Goal: Information Seeking & Learning: Learn about a topic

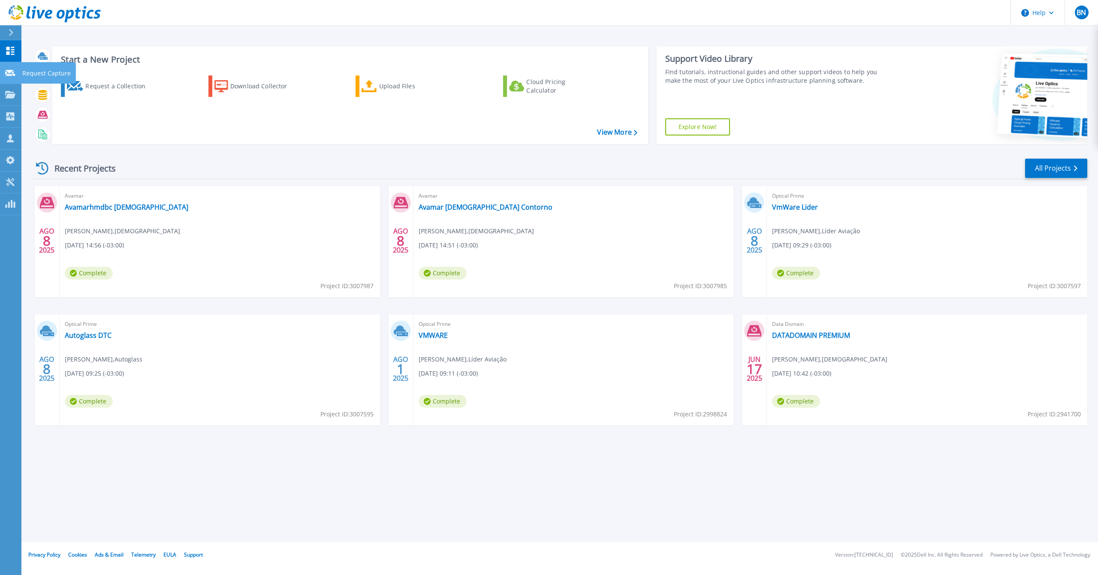
click at [11, 75] on icon at bounding box center [10, 73] width 10 height 6
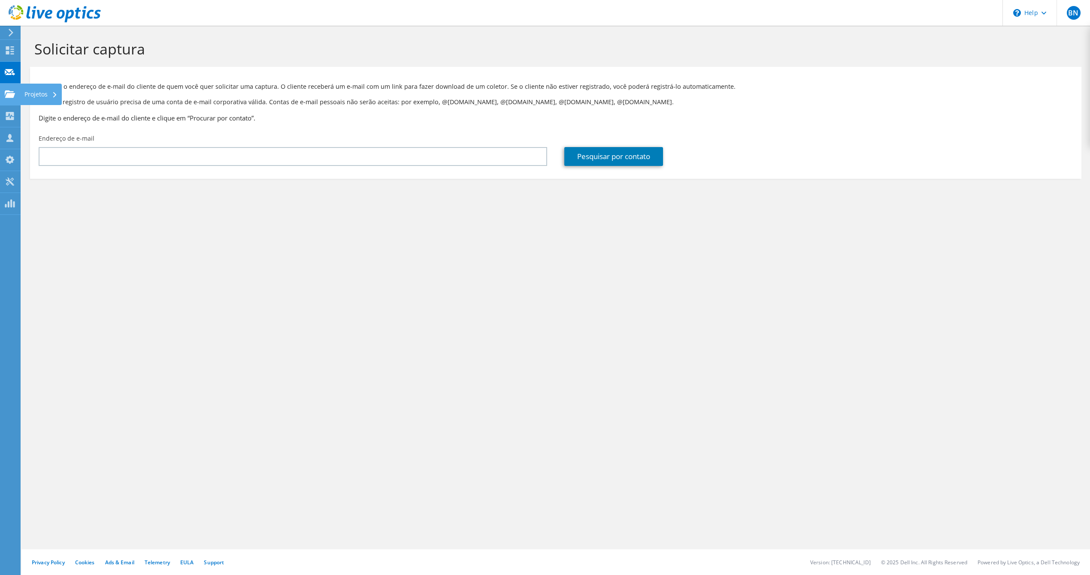
click at [9, 91] on use at bounding box center [10, 93] width 10 height 7
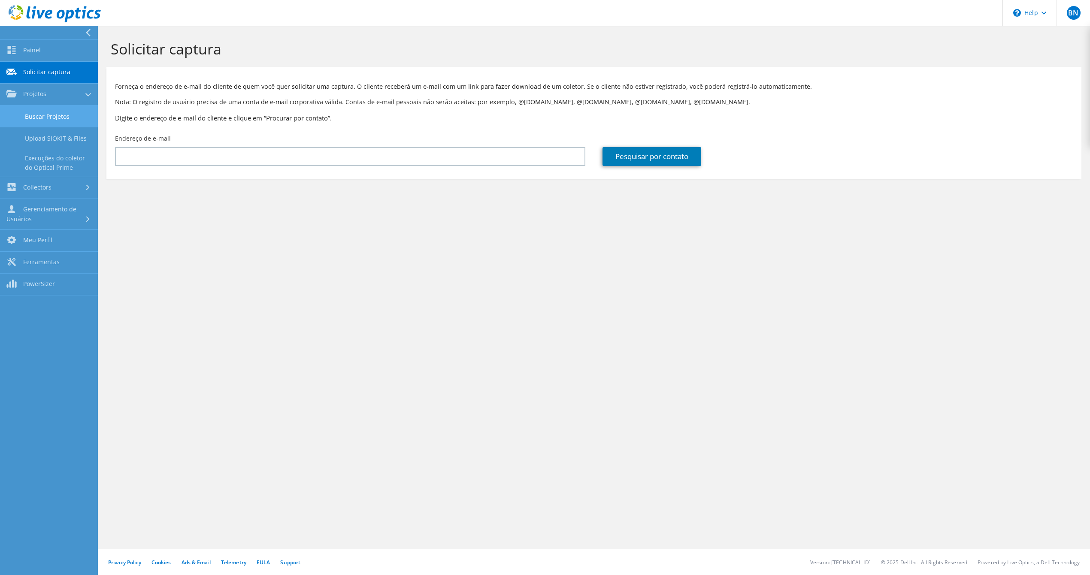
click at [40, 113] on link "Buscar Projetos" at bounding box center [49, 117] width 98 height 22
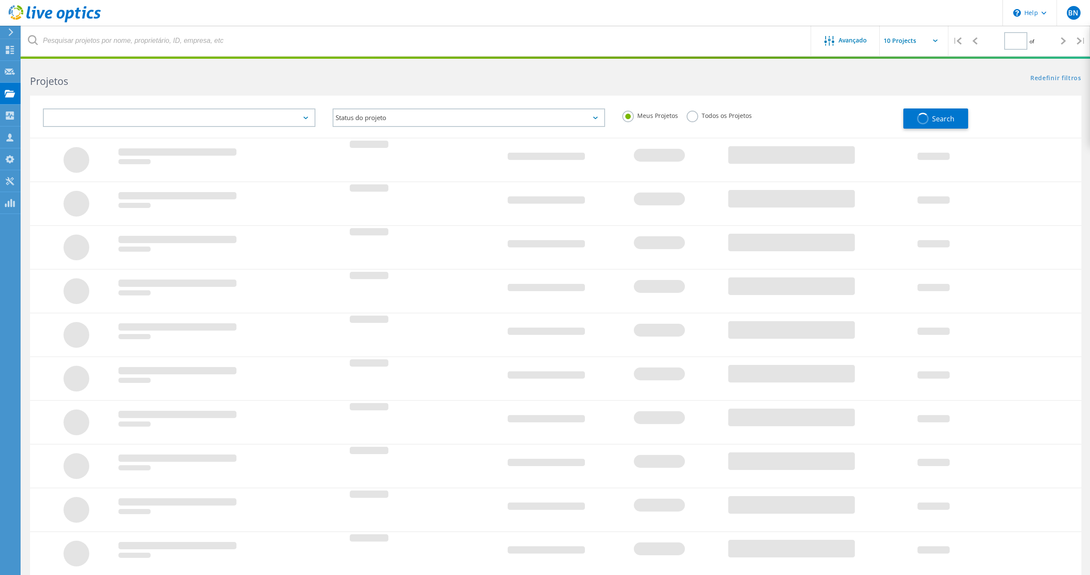
type input "1"
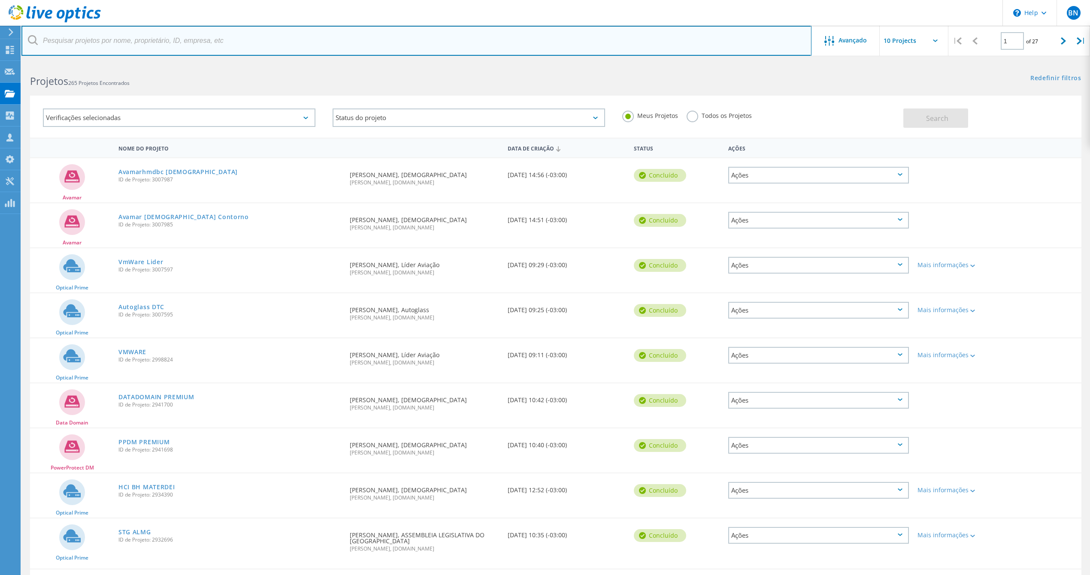
click at [143, 42] on input "text" at bounding box center [416, 41] width 790 height 30
type input "materdei"
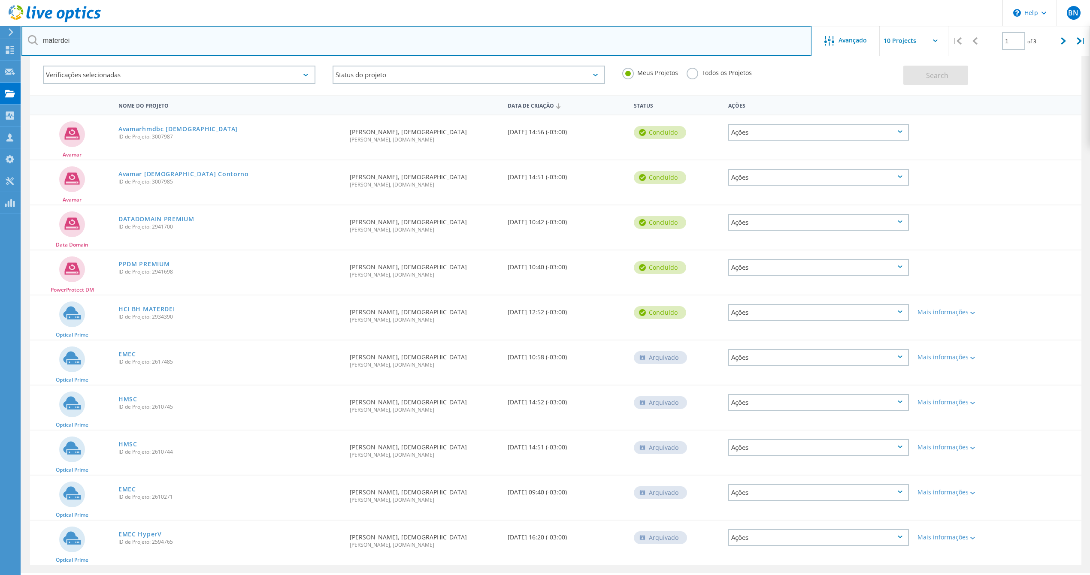
scroll to position [57, 0]
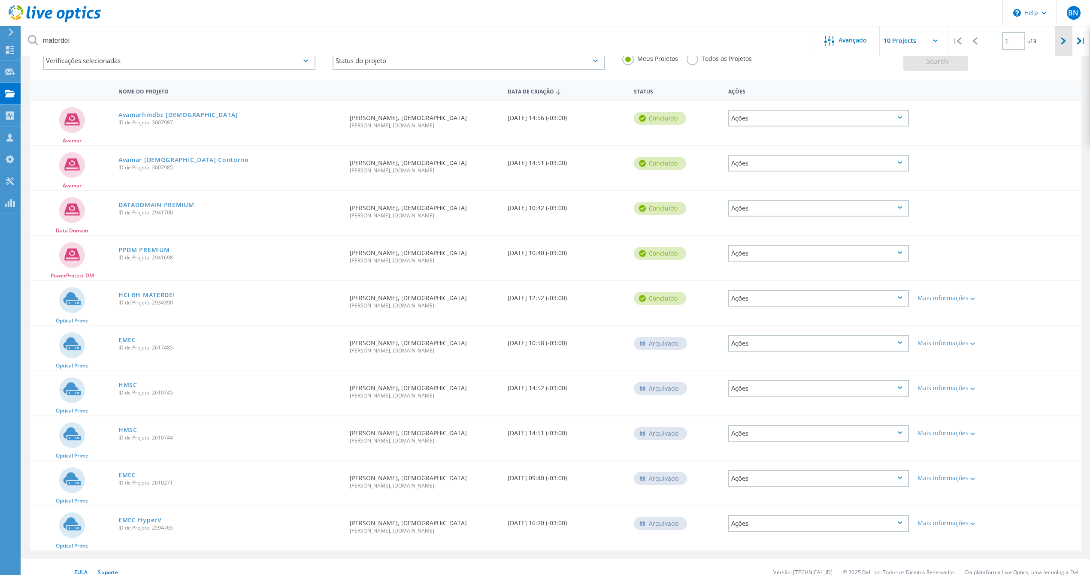
click at [1061, 39] on icon at bounding box center [1063, 40] width 5 height 7
type input "2"
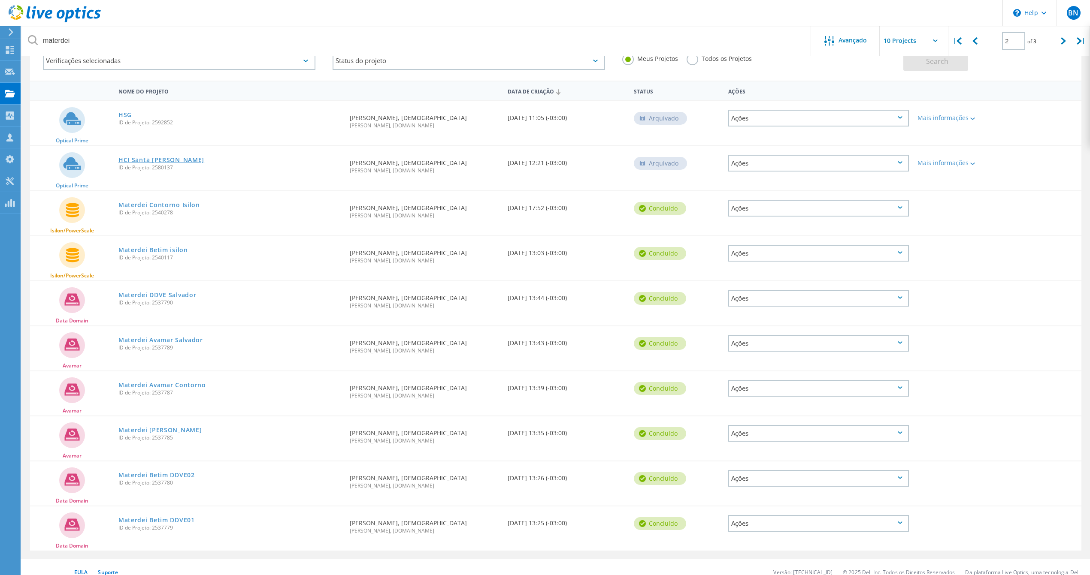
click at [145, 158] on link "HCI Santa [PERSON_NAME]" at bounding box center [161, 160] width 86 height 6
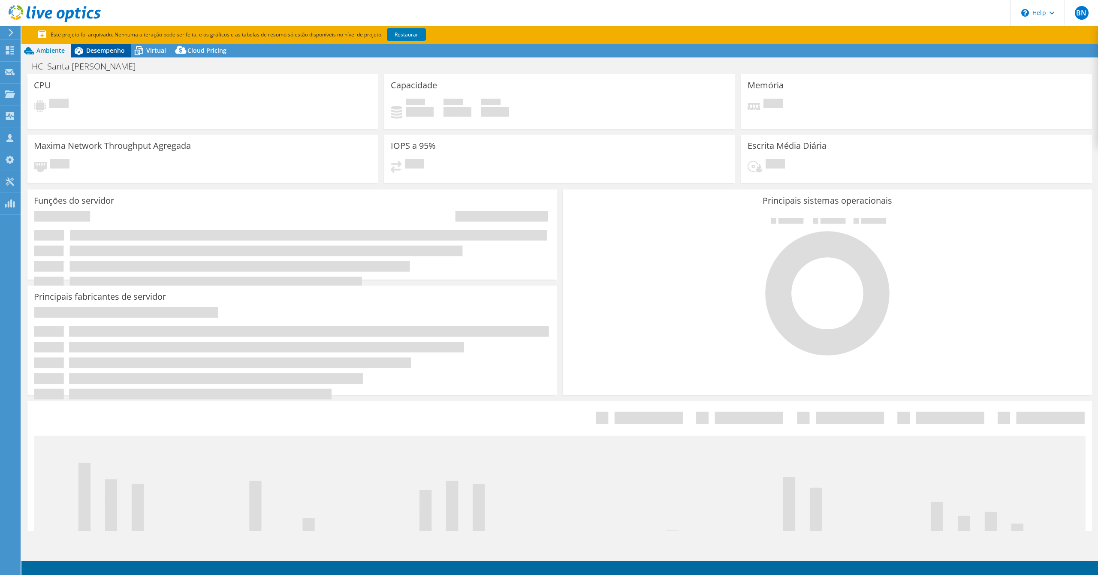
click at [121, 46] on span "Desempenho" at bounding box center [105, 50] width 39 height 8
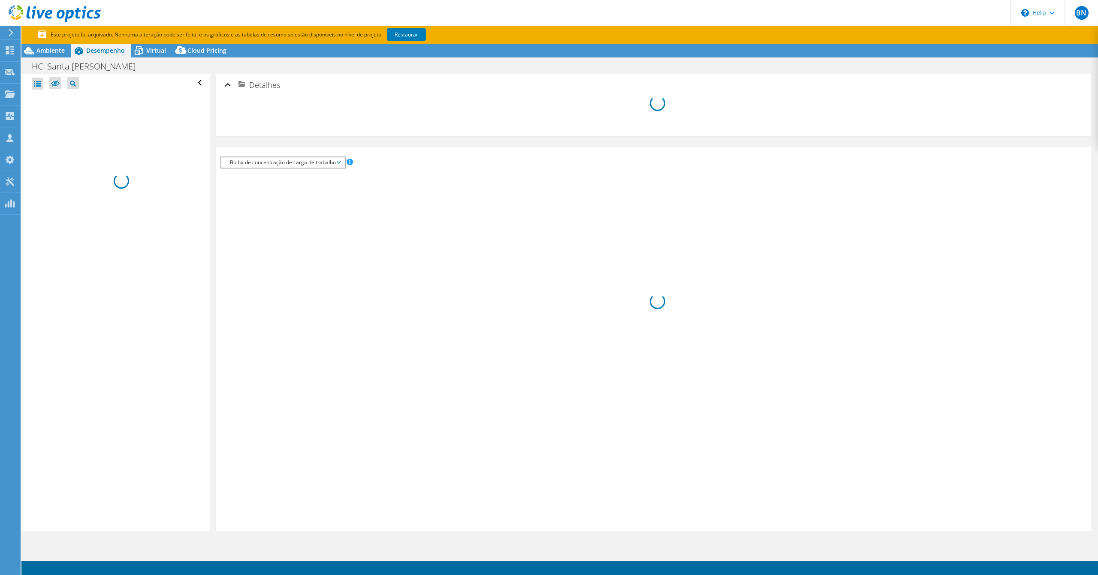
select select "USD"
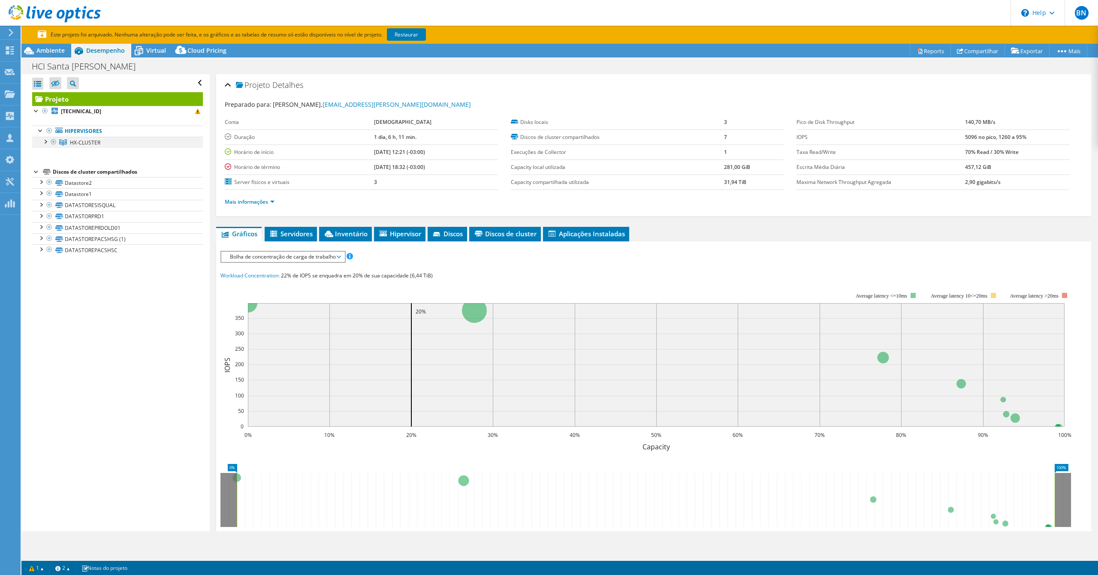
click at [45, 142] on div at bounding box center [45, 141] width 9 height 9
click at [97, 145] on span "HX-CLUSTER" at bounding box center [85, 142] width 30 height 7
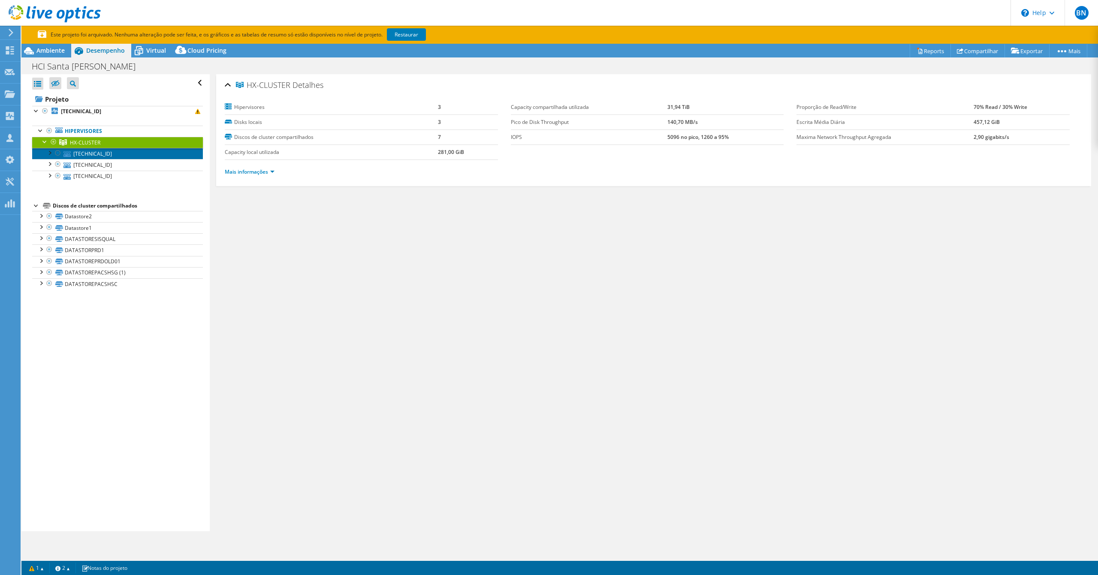
click at [95, 156] on link "10.1.254.10" at bounding box center [117, 153] width 171 height 11
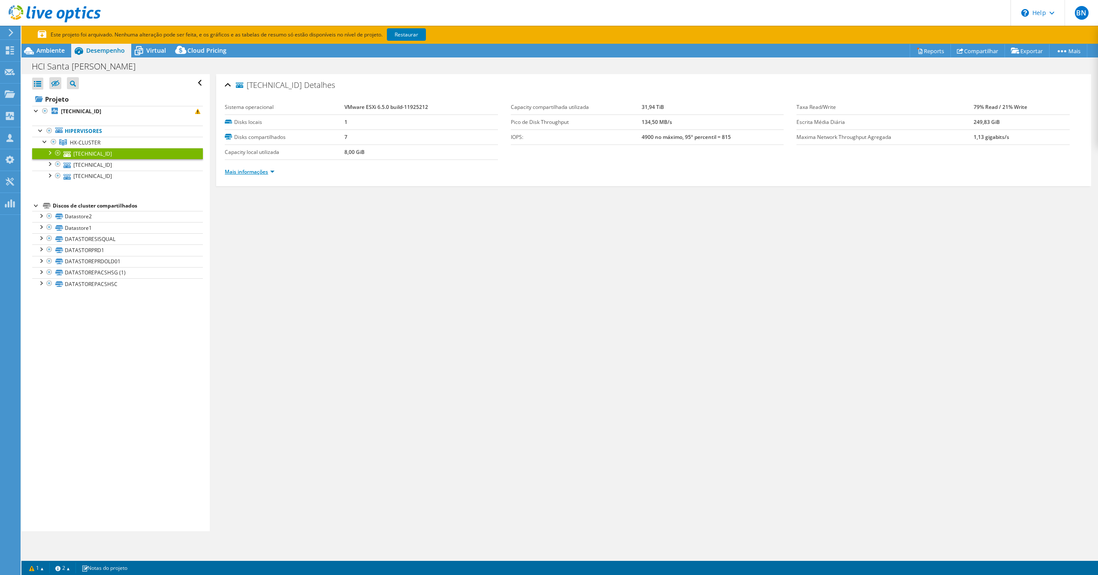
click at [270, 172] on link "Mais informações" at bounding box center [250, 171] width 50 height 7
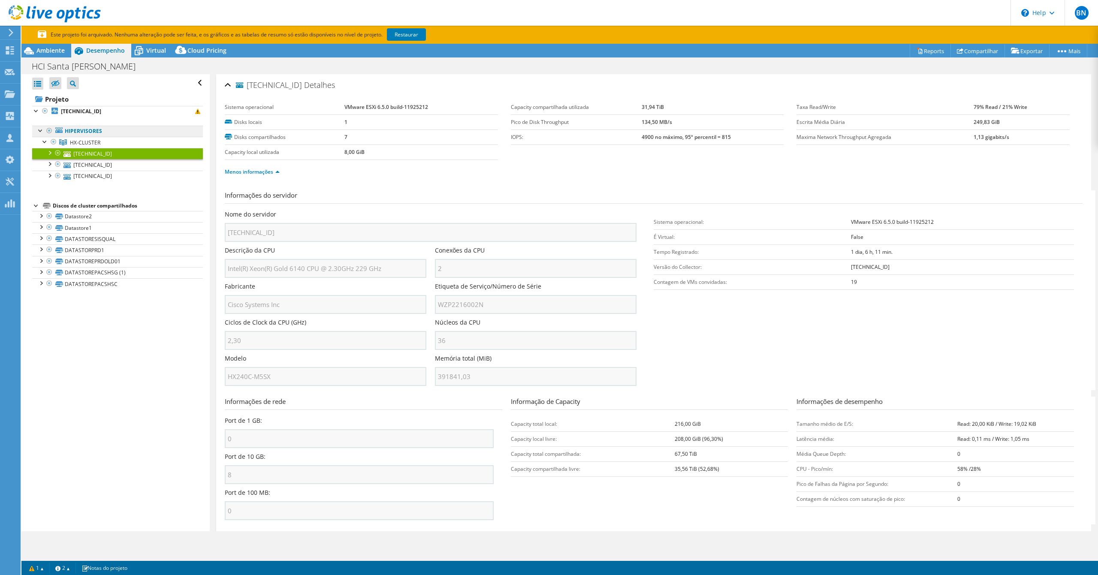
click at [189, 131] on link "Hipervisores" at bounding box center [117, 131] width 171 height 11
click at [9, 91] on use at bounding box center [10, 93] width 10 height 7
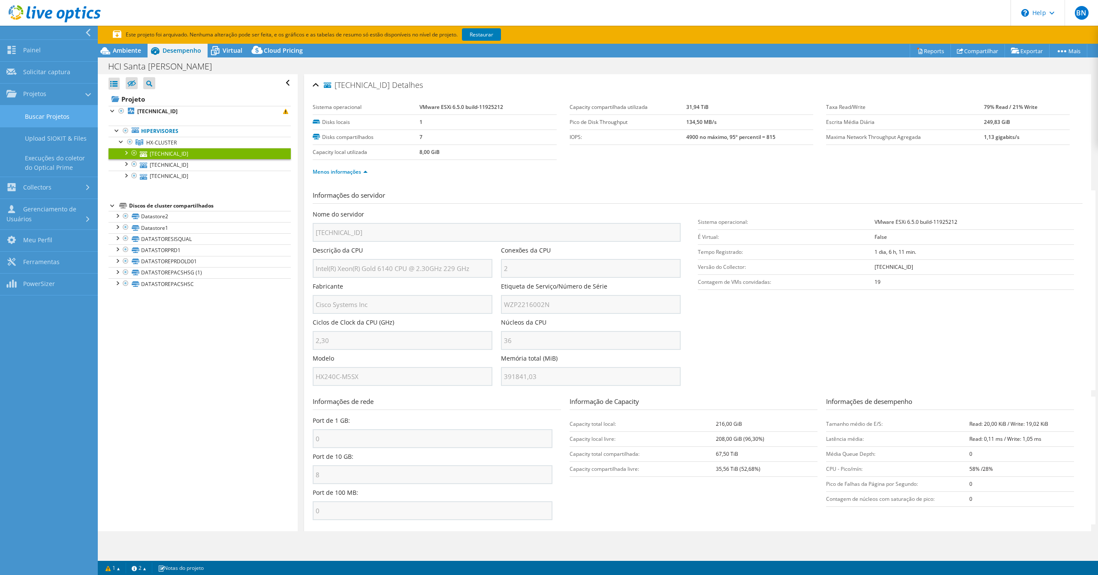
click at [48, 112] on link "Buscar Projetos" at bounding box center [49, 117] width 98 height 22
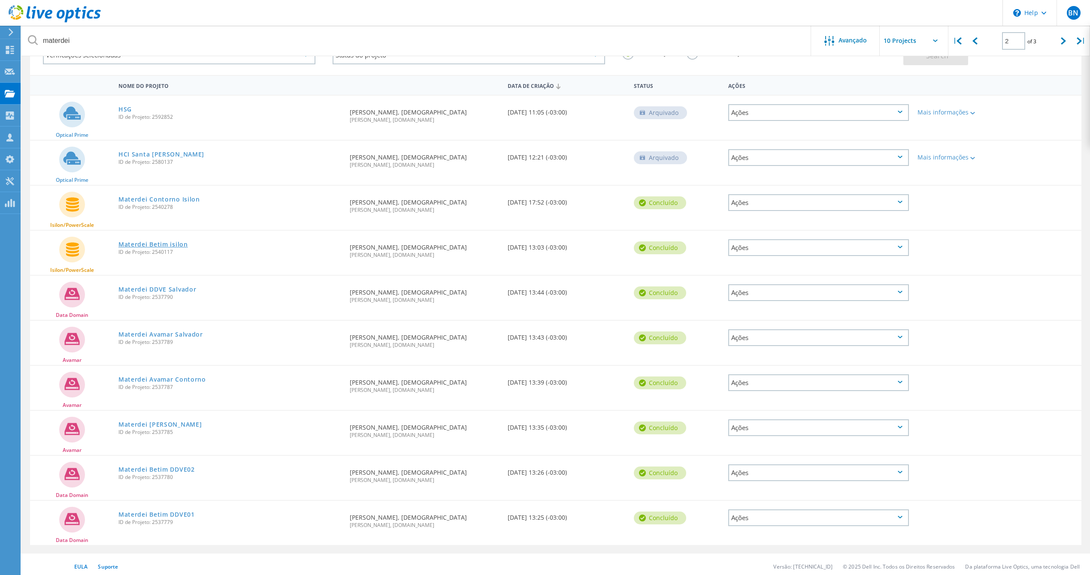
scroll to position [63, 0]
click at [1063, 41] on icon at bounding box center [1063, 40] width 5 height 7
type input "3"
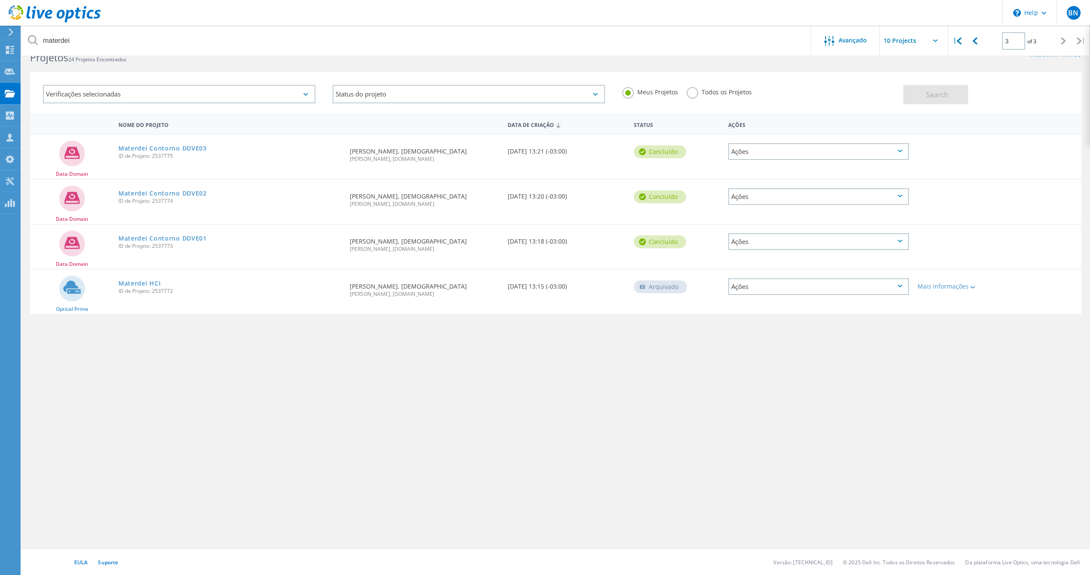
scroll to position [23, 0]
click at [137, 281] on link "Materdei HCI" at bounding box center [139, 284] width 42 height 6
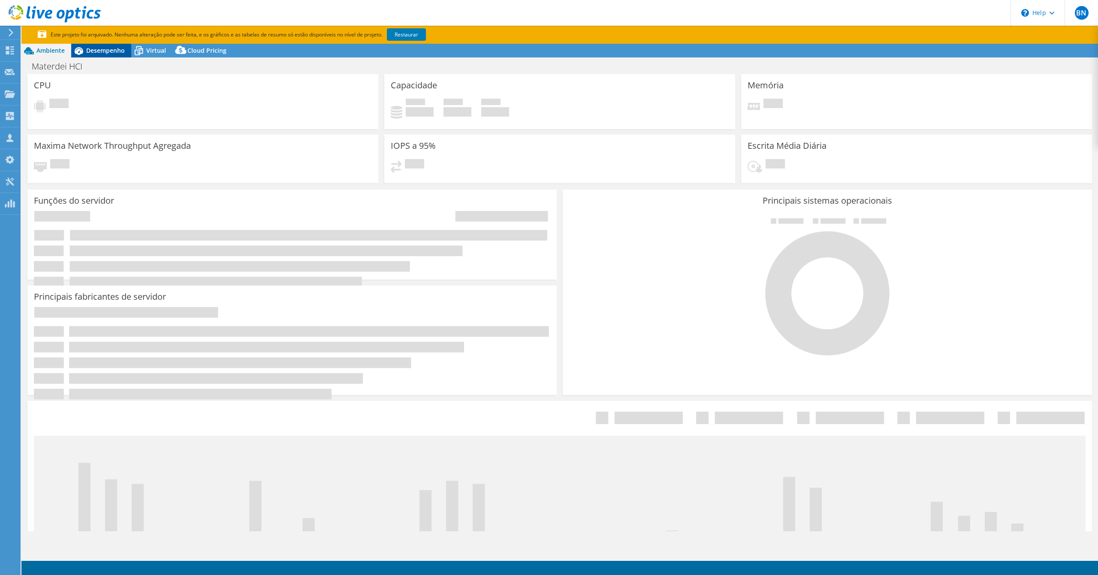
select select "SouthAmerica"
select select "USD"
click at [100, 46] on span "Desempenho" at bounding box center [105, 50] width 39 height 8
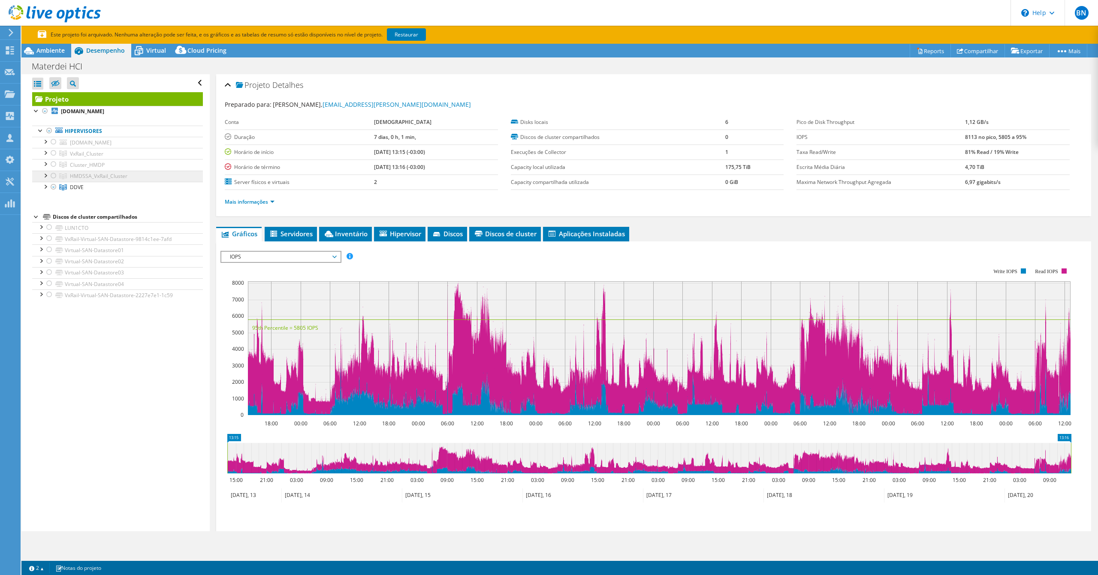
click at [80, 157] on span "HMDSSA_VxRail_Cluster" at bounding box center [86, 153] width 33 height 7
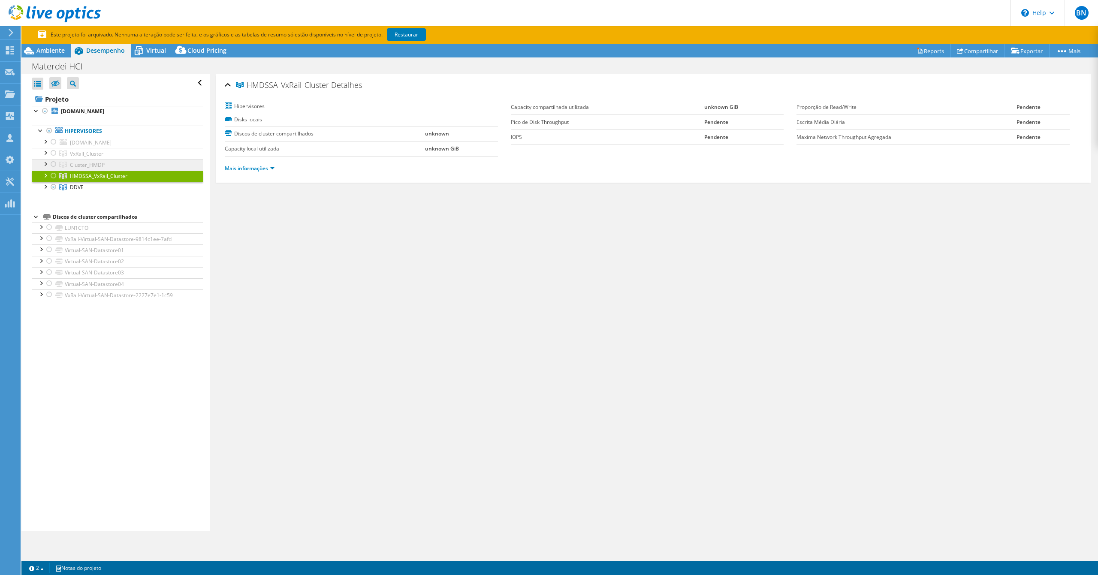
click at [93, 157] on span "Cluster_HMDP" at bounding box center [86, 153] width 33 height 7
click at [88, 153] on span "VxRail_Cluster" at bounding box center [86, 153] width 33 height 7
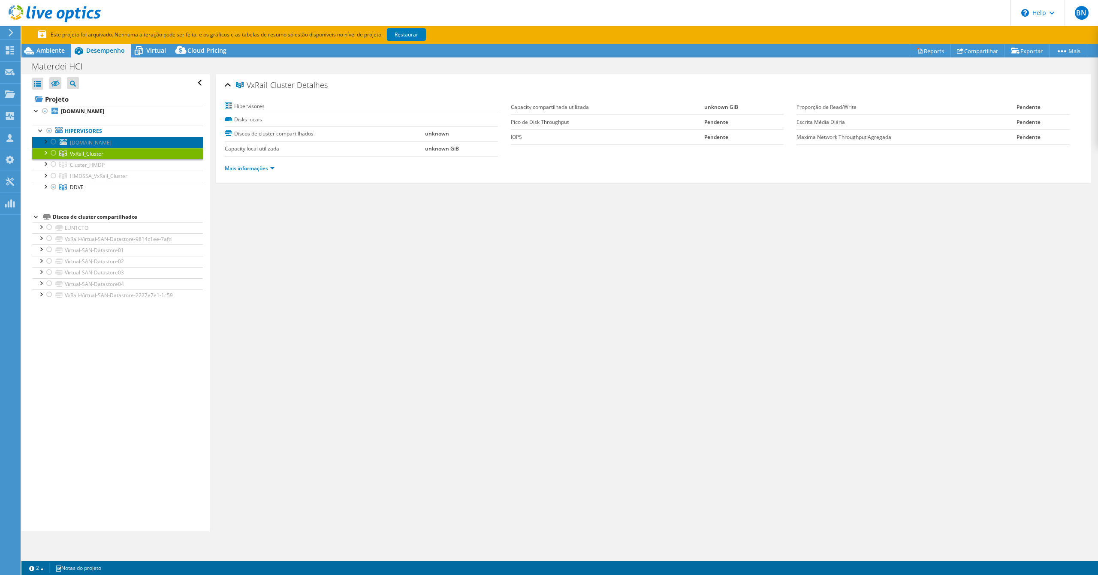
click at [89, 145] on span "hmdstowitness.hmaterdei.com.br" at bounding box center [91, 142] width 42 height 7
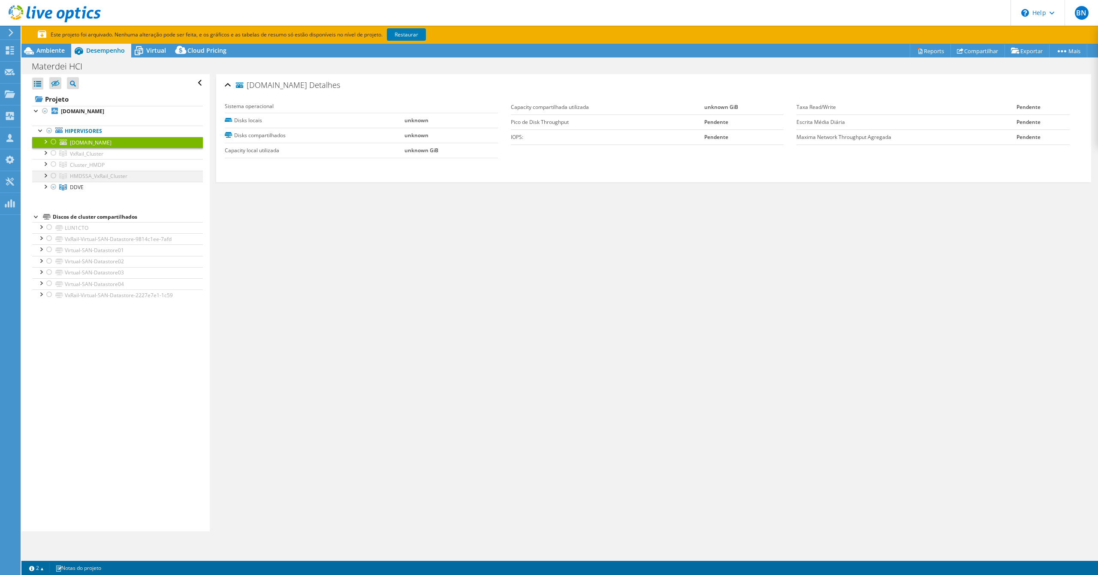
click at [49, 176] on div at bounding box center [53, 176] width 9 height 10
click at [45, 175] on div at bounding box center [45, 175] width 9 height 9
click at [8, 94] on use at bounding box center [10, 93] width 10 height 7
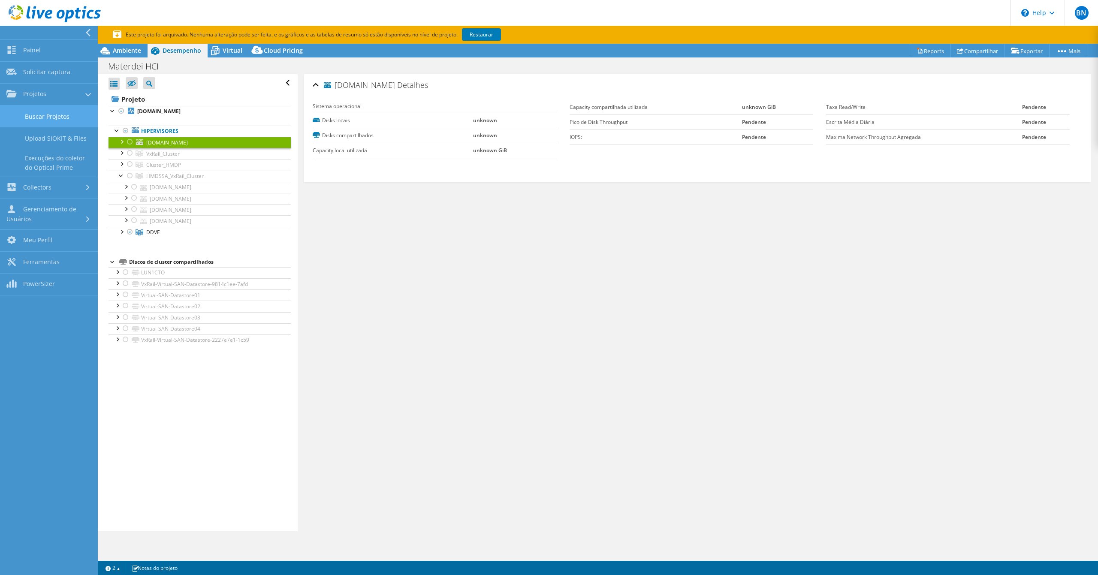
click at [51, 120] on link "Buscar Projetos" at bounding box center [49, 117] width 98 height 22
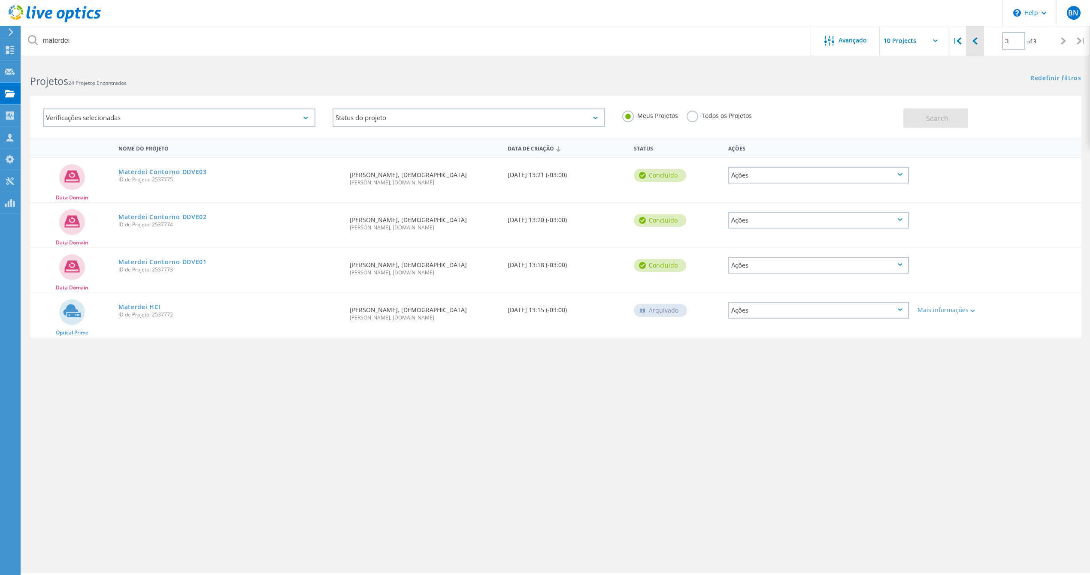
click at [983, 47] on div at bounding box center [975, 41] width 18 height 30
type input "2"
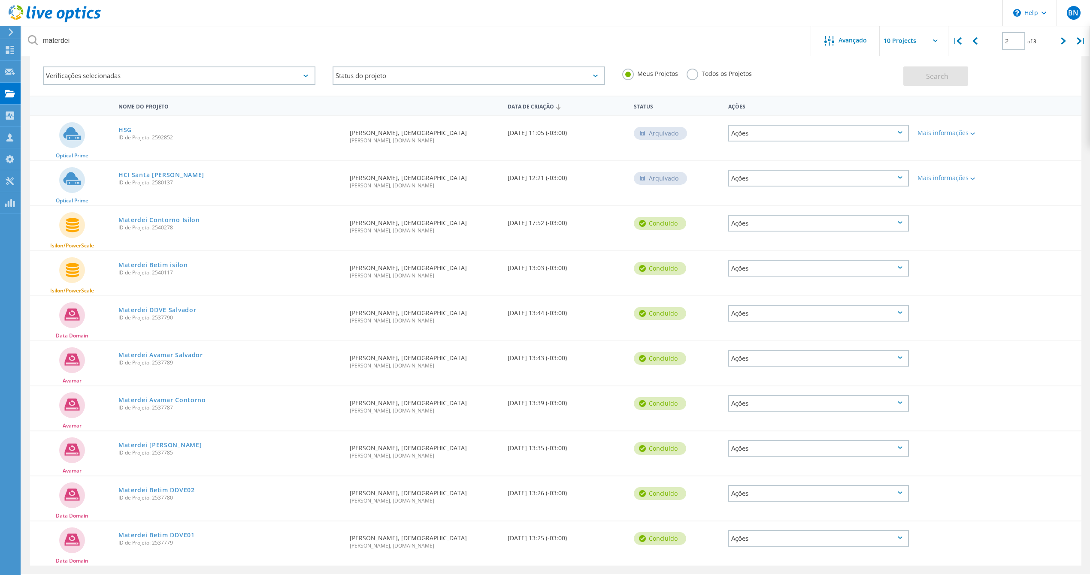
scroll to position [63, 0]
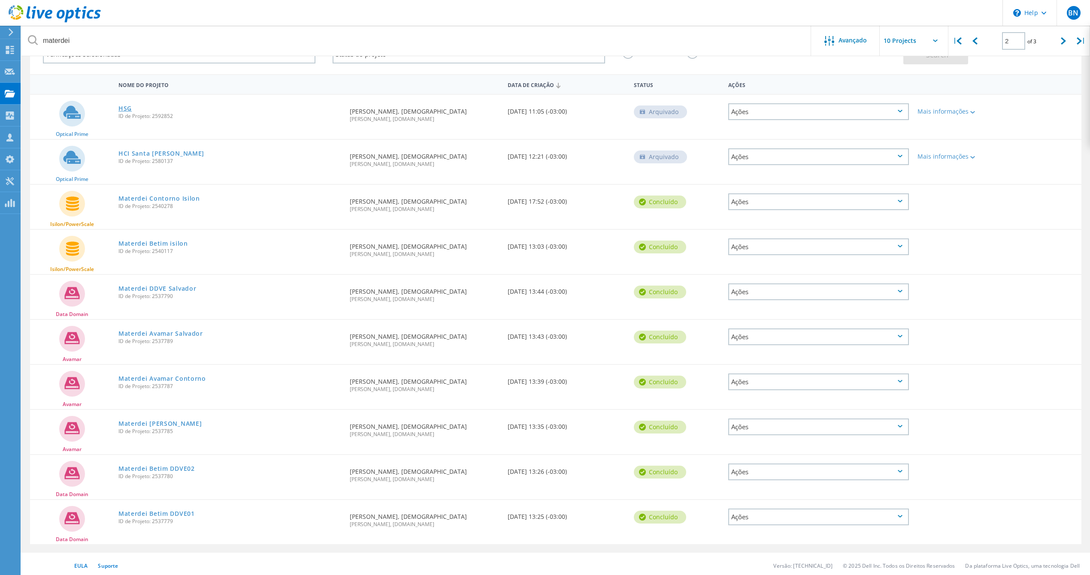
click at [124, 107] on link "HSG" at bounding box center [124, 109] width 13 height 6
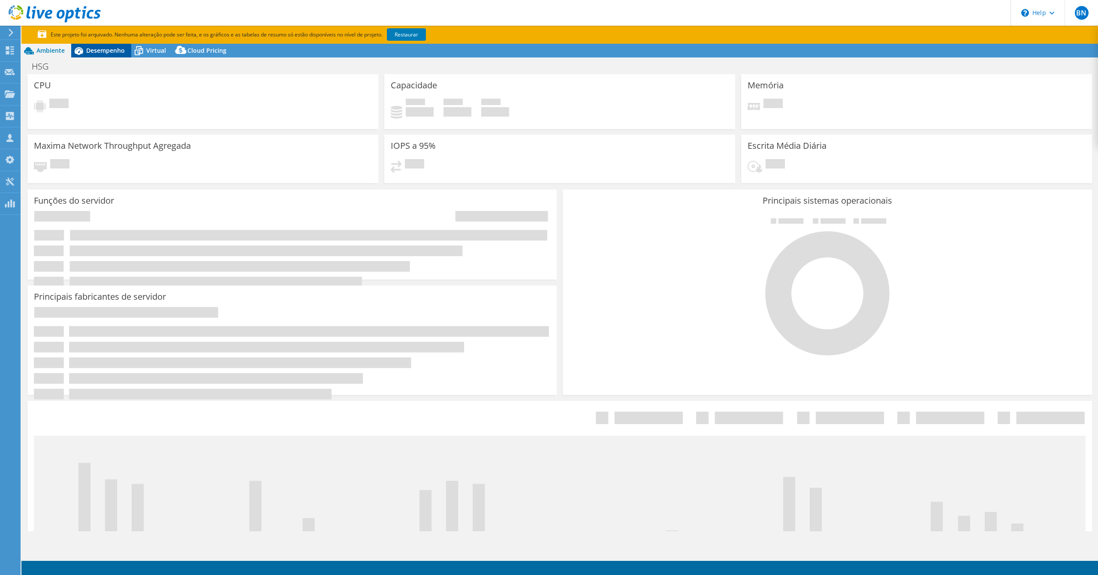
select select "SouthAmerica"
select select "BRL"
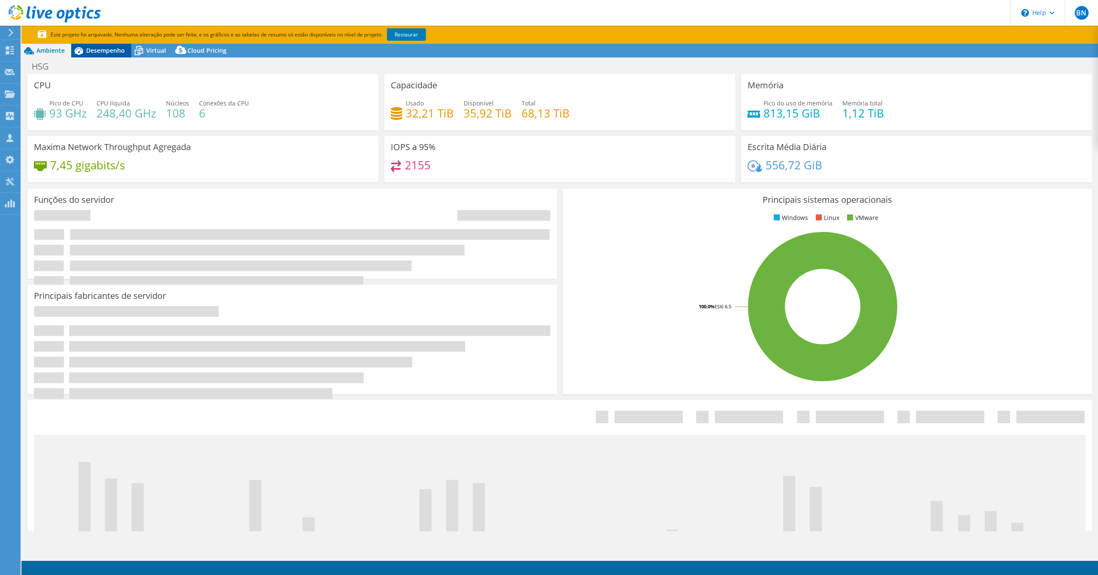
click at [98, 50] on span "Desempenho" at bounding box center [105, 50] width 39 height 8
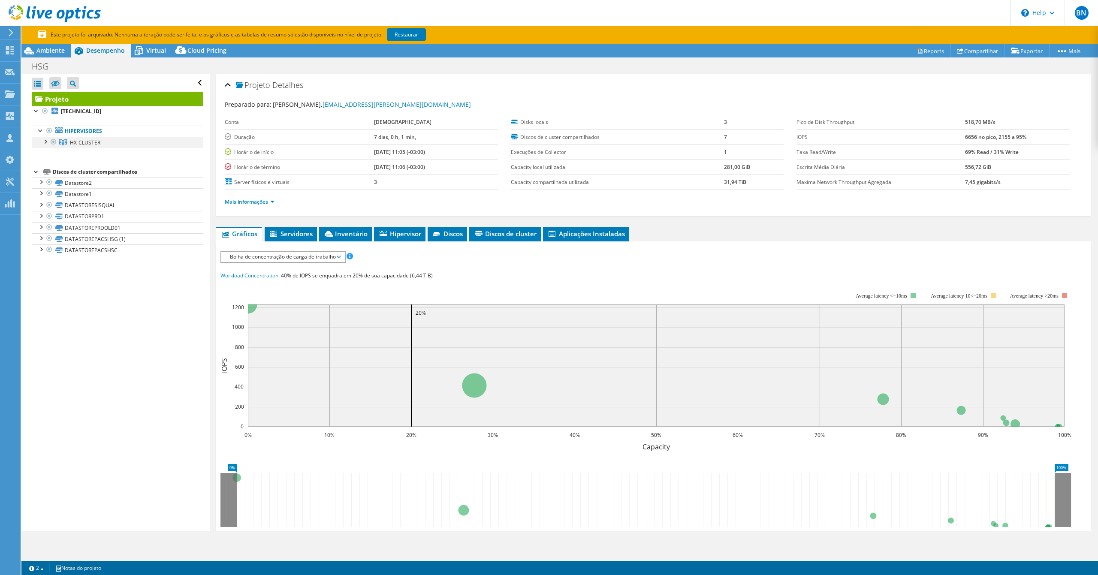
click at [46, 142] on div at bounding box center [45, 141] width 9 height 9
click at [9, 95] on use at bounding box center [10, 93] width 10 height 7
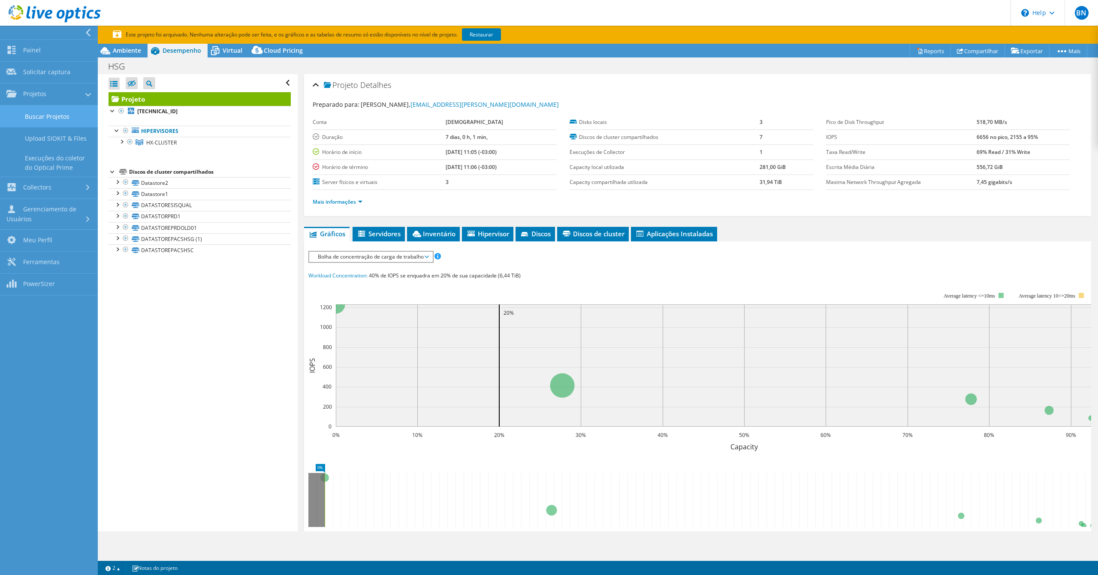
click at [45, 115] on link "Buscar Projetos" at bounding box center [49, 117] width 98 height 22
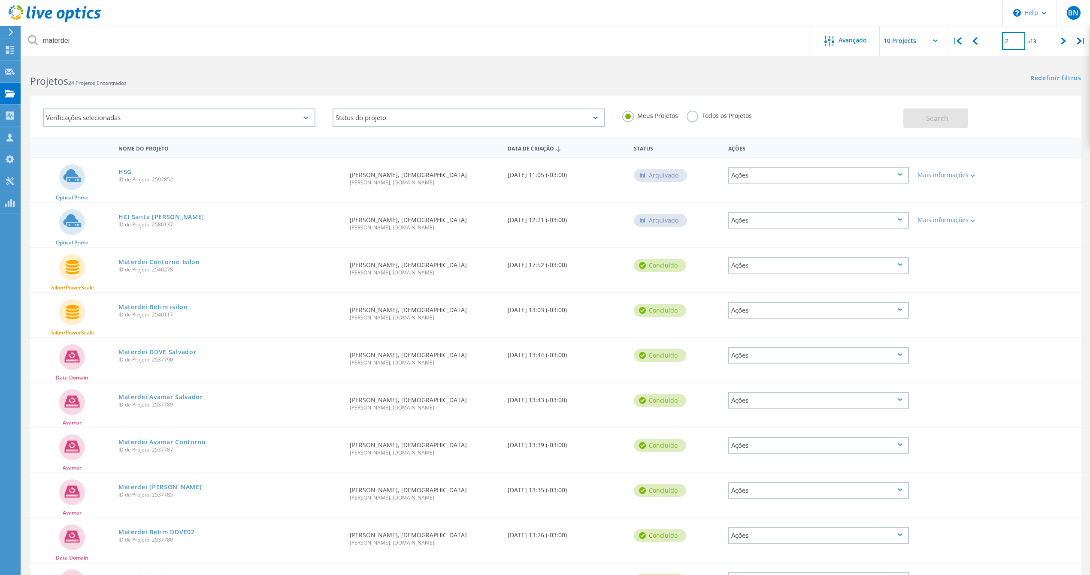
click at [1002, 43] on input "2" at bounding box center [1013, 41] width 23 height 18
click at [1005, 43] on input "2" at bounding box center [1013, 41] width 23 height 18
click at [976, 40] on icon at bounding box center [974, 40] width 5 height 7
type input "1"
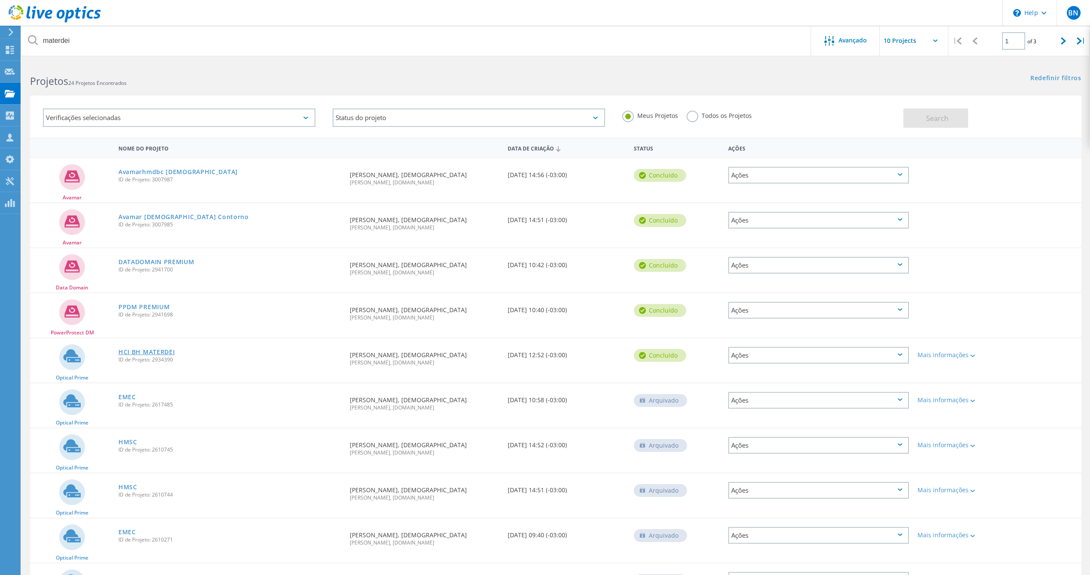
click at [160, 349] on link "HCI BH MATERDEI" at bounding box center [146, 352] width 57 height 6
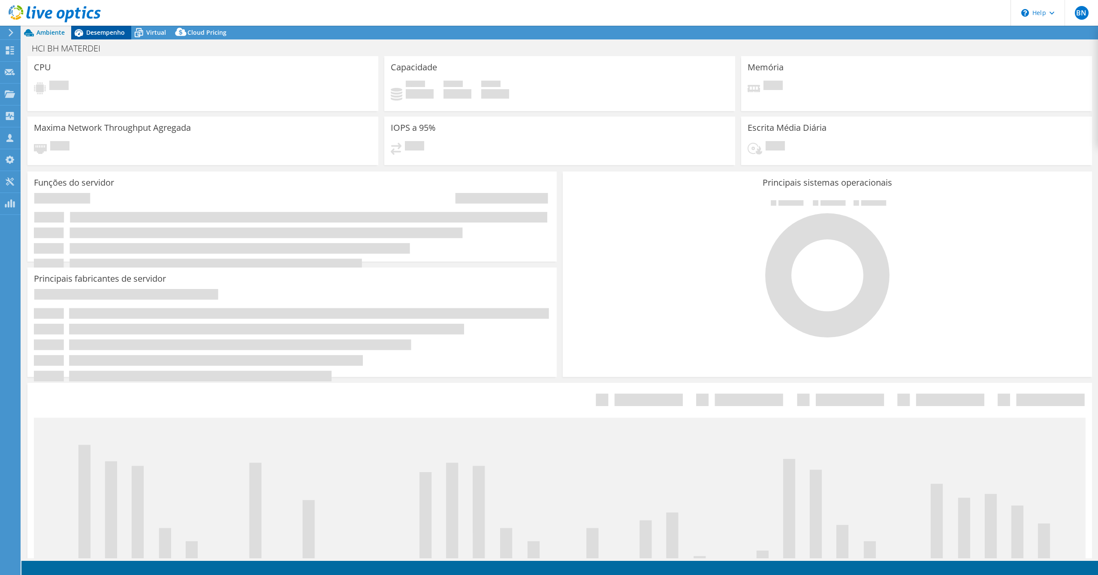
select select "USD"
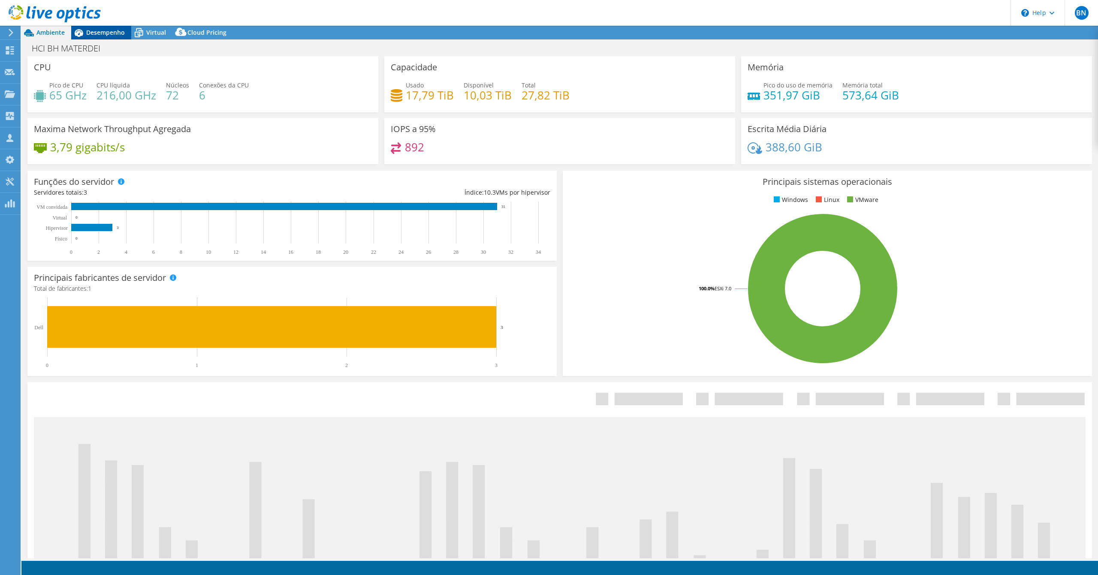
click at [102, 31] on span "Desempenho" at bounding box center [105, 32] width 39 height 8
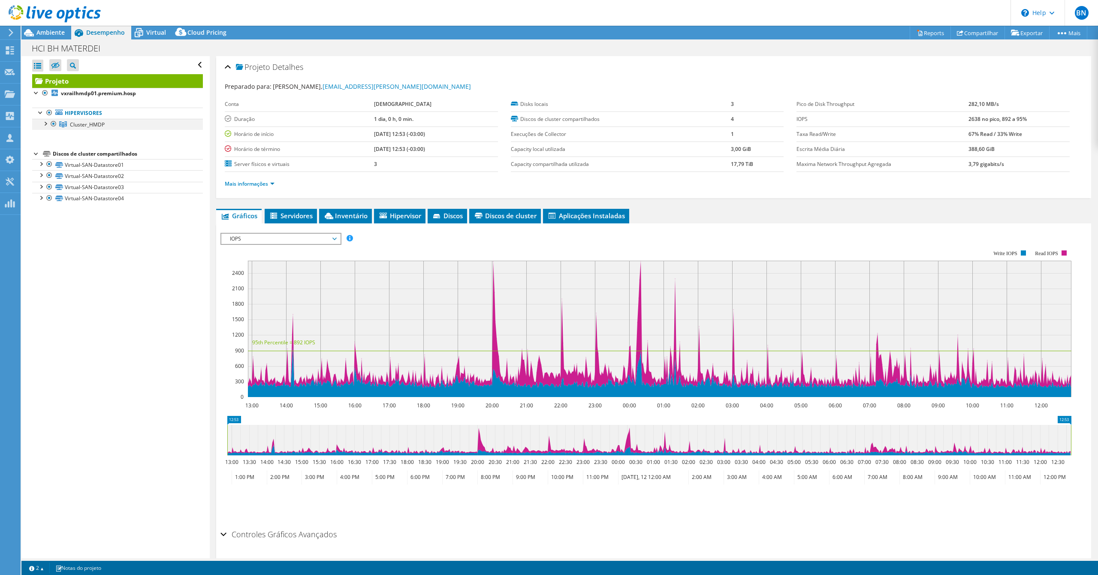
click at [45, 122] on div at bounding box center [45, 123] width 9 height 9
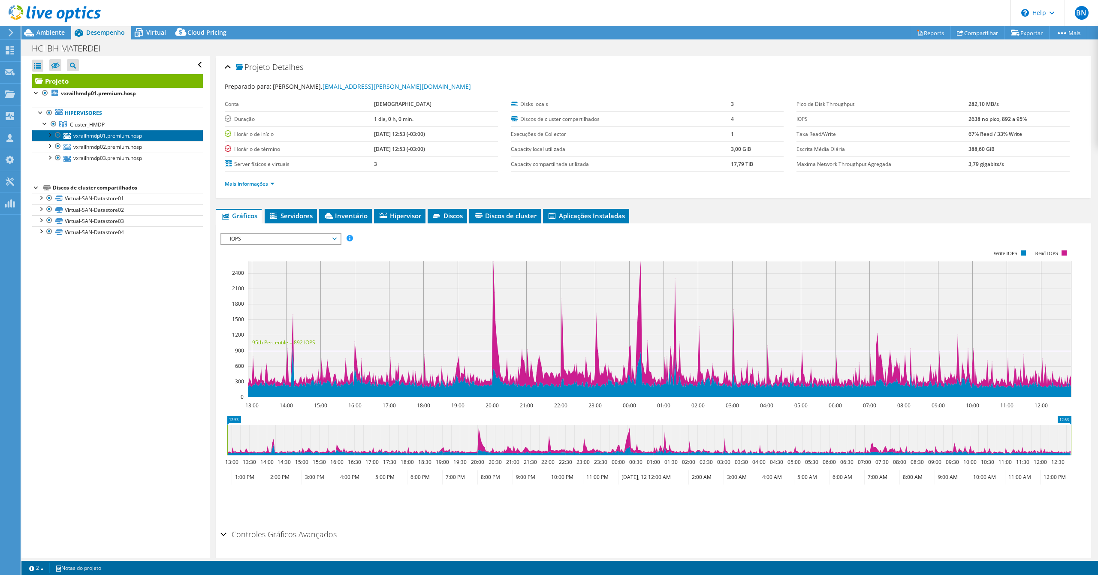
click at [107, 134] on link "vxrailhmdp01.premium.hosp" at bounding box center [117, 135] width 171 height 11
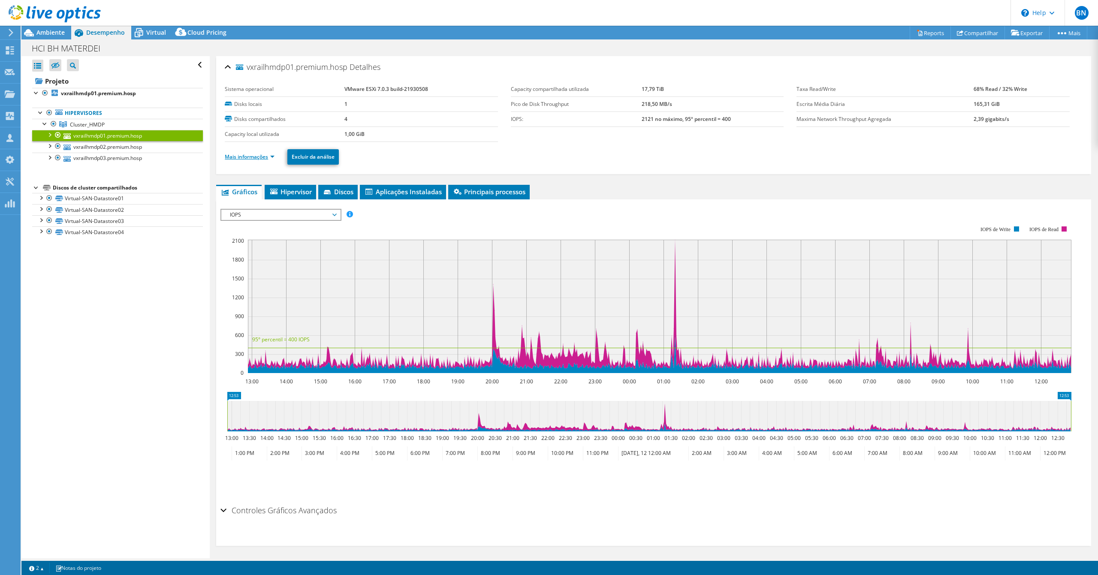
click at [275, 159] on li "Mais informações" at bounding box center [252, 156] width 55 height 9
click at [272, 157] on link "Mais informações" at bounding box center [250, 156] width 50 height 7
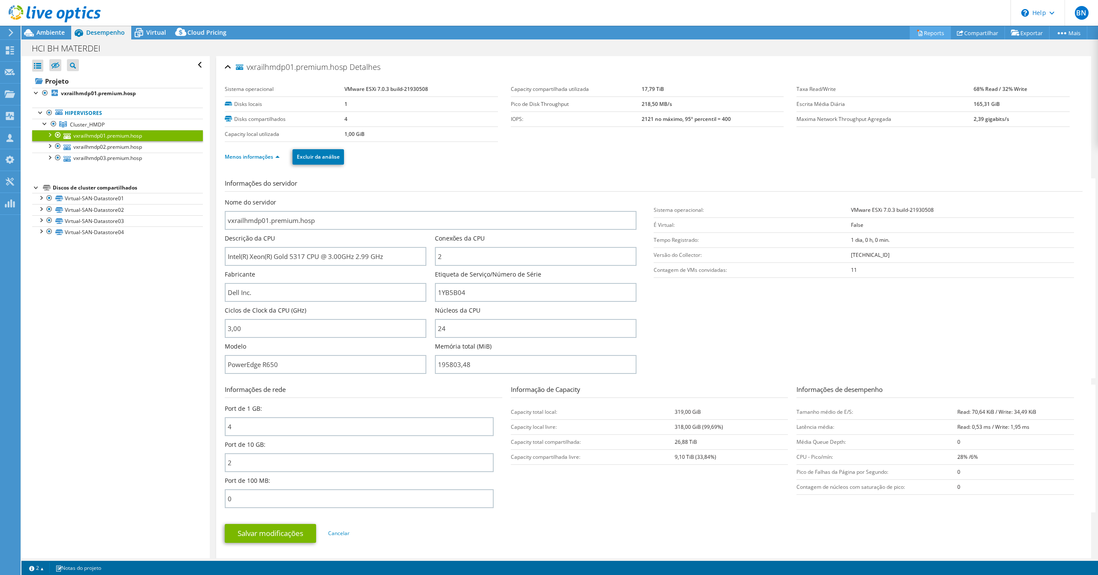
click at [923, 35] on link "Reports" at bounding box center [930, 32] width 41 height 13
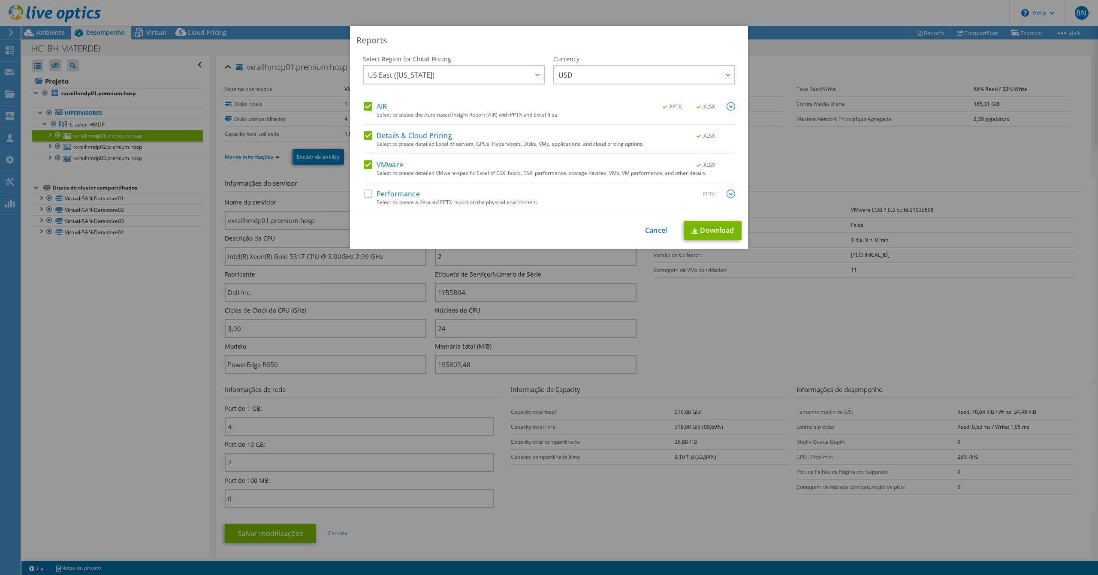
click at [366, 130] on div "AIR .PPTX .XLSX Select to create the Automated Insight Report (AIR) with PPTX a…" at bounding box center [550, 157] width 372 height 110
click at [365, 134] on label "Details & Cloud Pricing" at bounding box center [408, 135] width 88 height 9
click at [0, 0] on input "Details & Cloud Pricing" at bounding box center [0, 0] width 0 height 0
click at [364, 116] on div "AIR .PPTX .XLSX Select to create the Automated Insight Report (AIR) with PPTX a…" at bounding box center [550, 113] width 372 height 23
click at [364, 109] on label "AIR" at bounding box center [375, 106] width 23 height 9
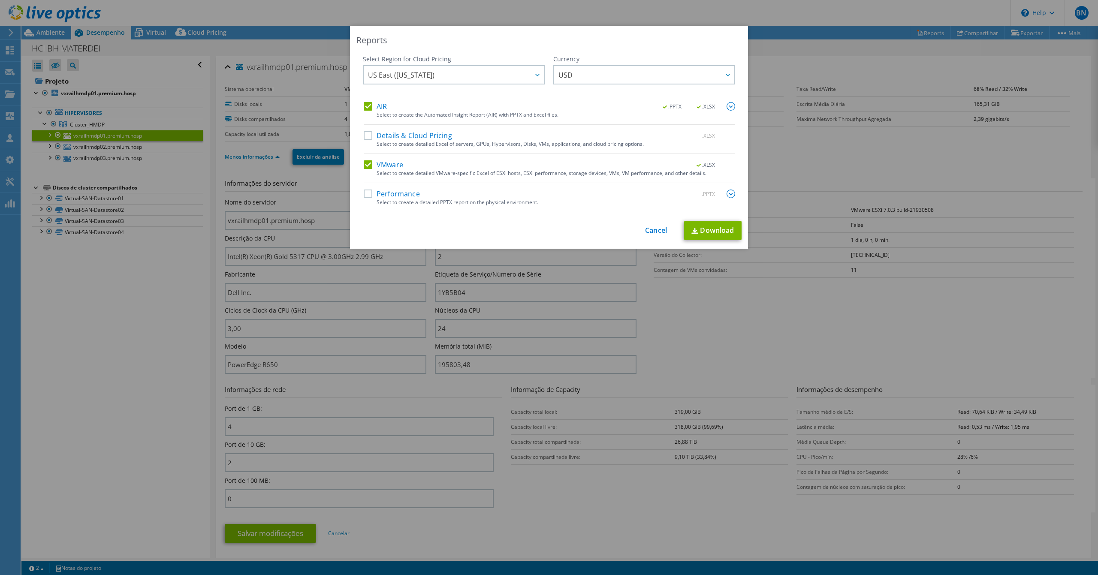
click at [0, 0] on input "AIR" at bounding box center [0, 0] width 0 height 0
click at [711, 227] on link "Download" at bounding box center [712, 230] width 57 height 19
click at [635, 230] on div "This process may take a while, please wait... Cancel Download" at bounding box center [549, 230] width 385 height 19
click at [646, 232] on link "Cancel" at bounding box center [656, 231] width 22 height 8
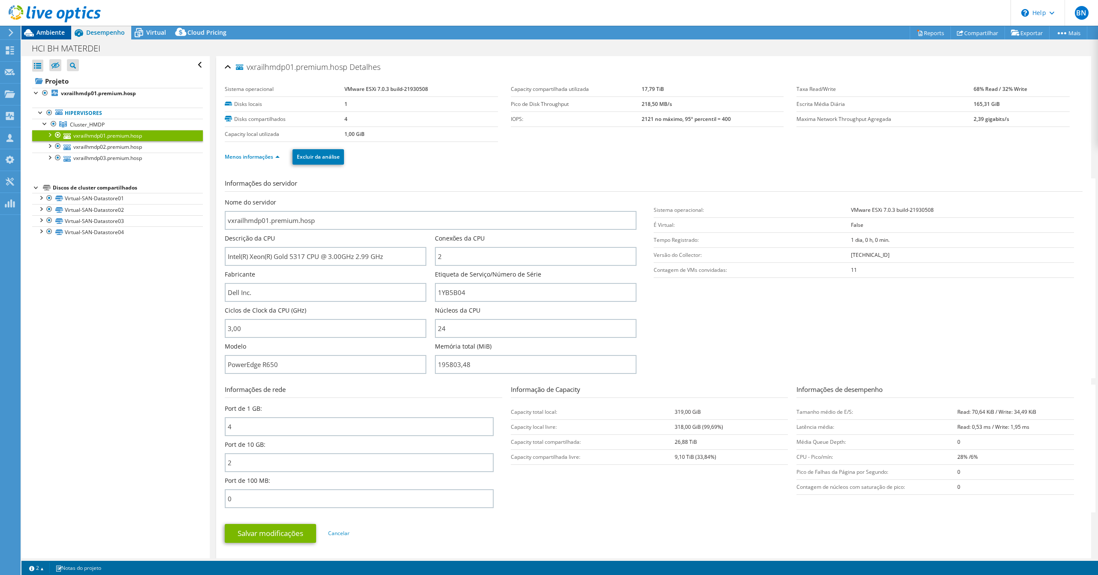
click at [54, 33] on span "Ambiente" at bounding box center [50, 32] width 28 height 8
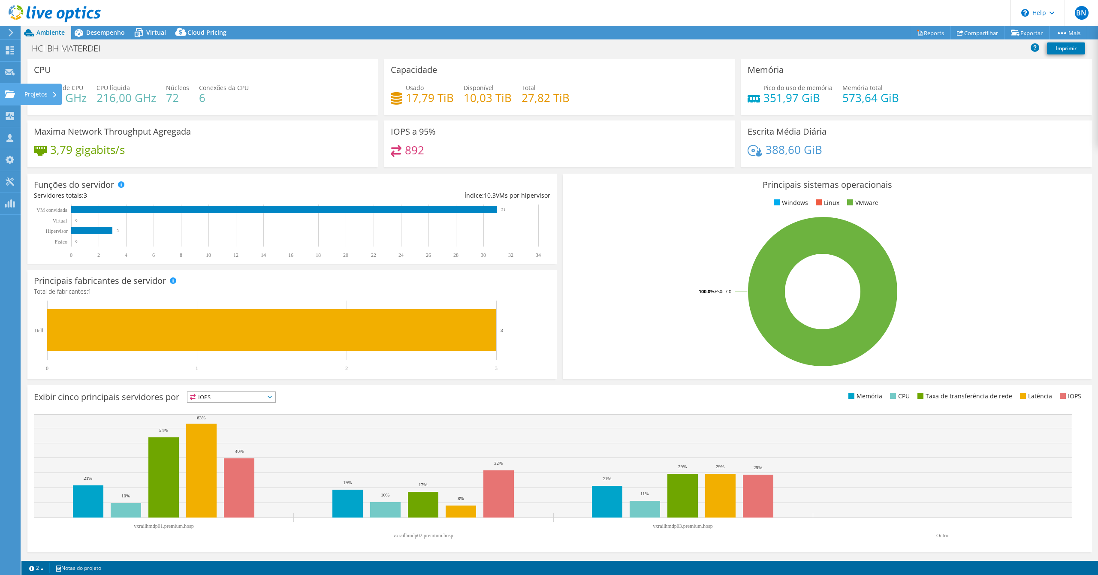
click at [11, 94] on use at bounding box center [10, 93] width 10 height 7
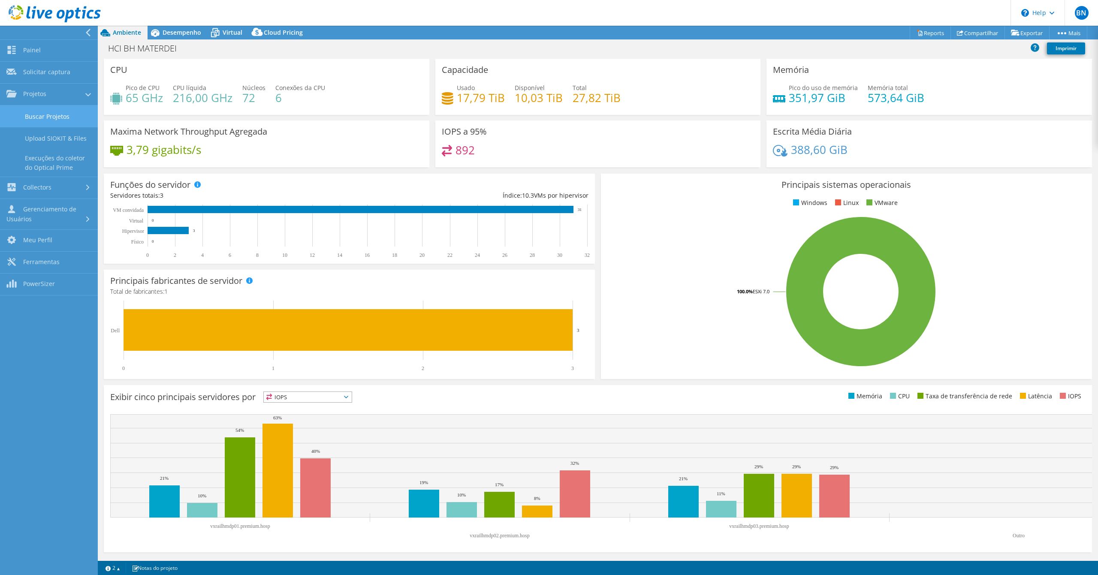
click at [46, 113] on link "Buscar Projetos" at bounding box center [49, 117] width 98 height 22
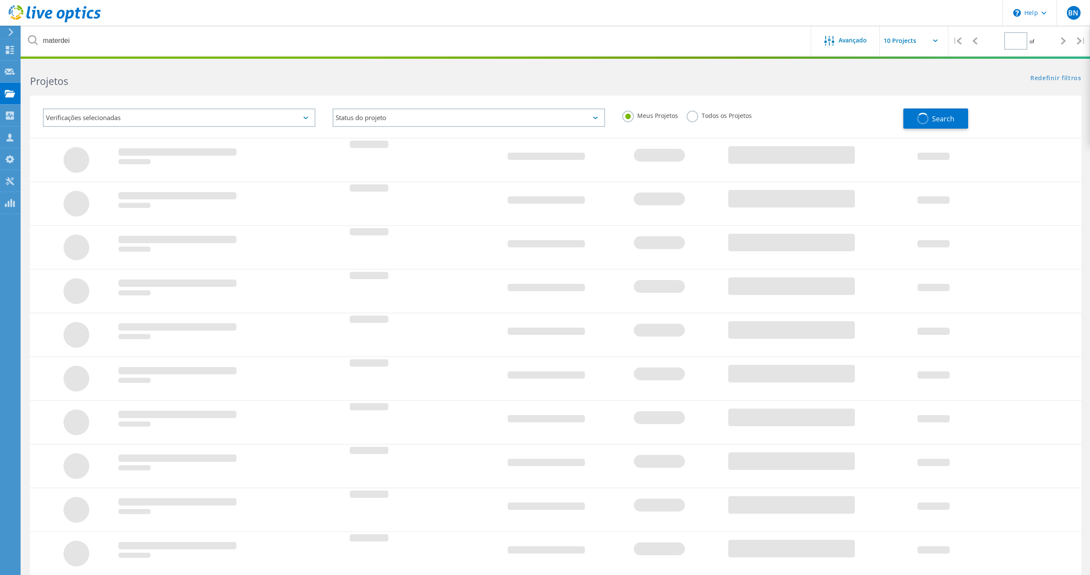
type input "1"
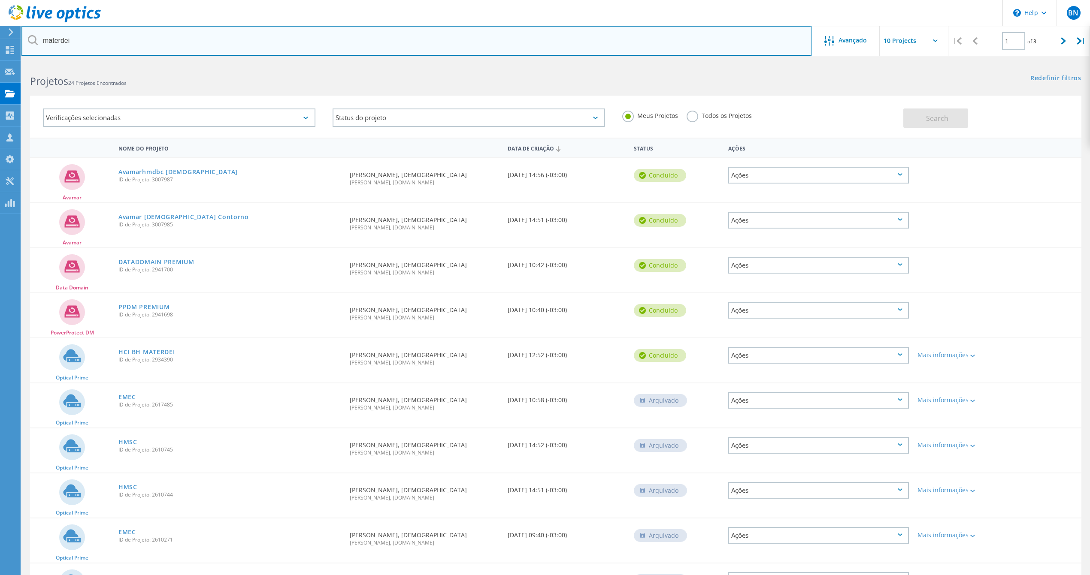
click at [267, 45] on input "materdei" at bounding box center [416, 41] width 790 height 30
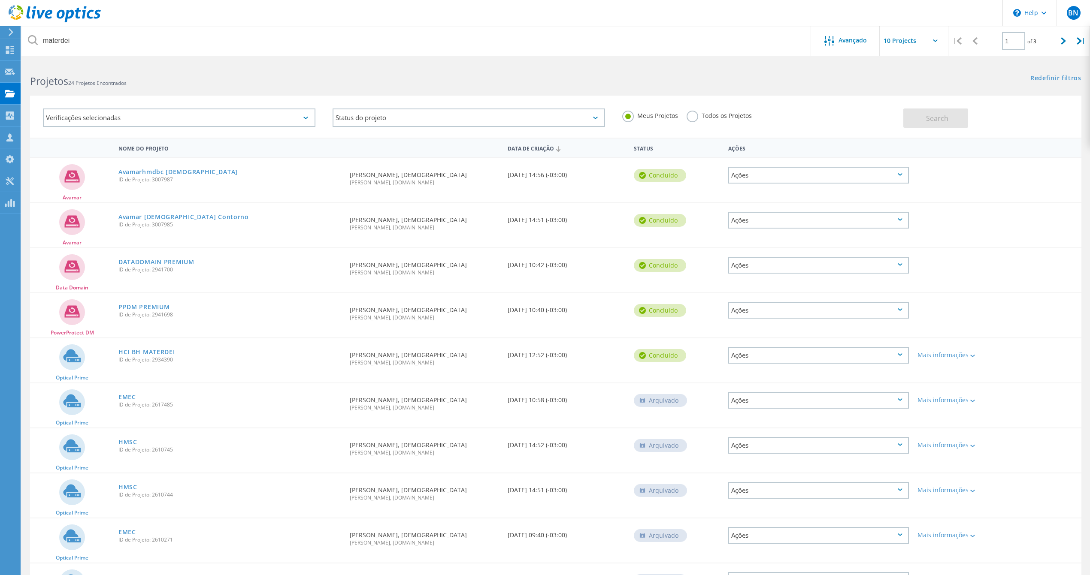
drag, startPoint x: 127, startPoint y: 394, endPoint x: 119, endPoint y: 389, distance: 9.6
click at [119, 389] on div "EMEC ID de Projeto: 2617485" at bounding box center [229, 400] width 231 height 33
click at [123, 394] on link "EMEC" at bounding box center [127, 397] width 18 height 6
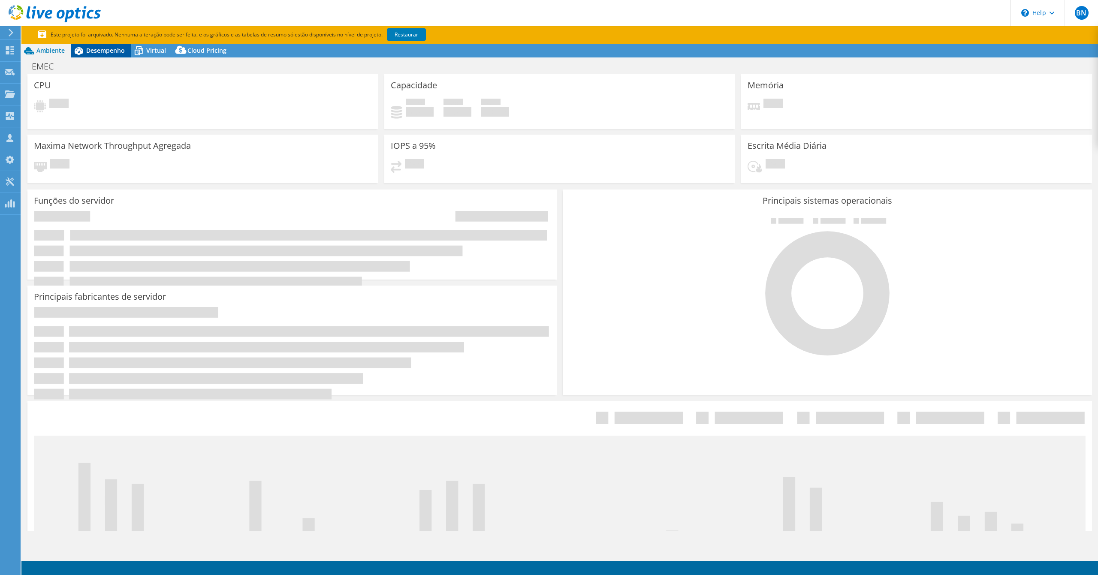
select select "USD"
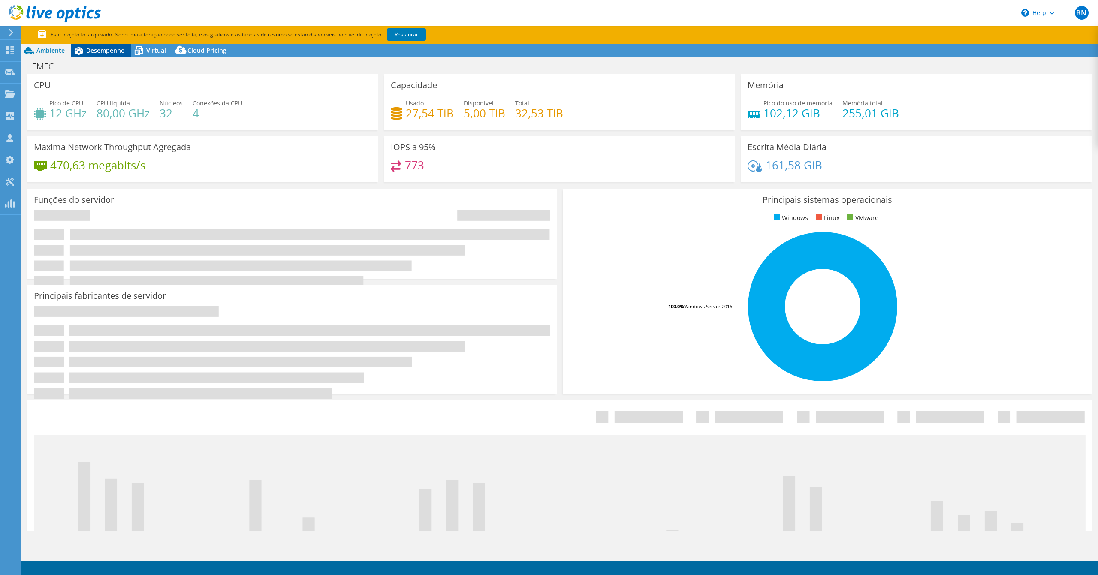
click at [103, 46] on span "Desempenho" at bounding box center [105, 50] width 39 height 8
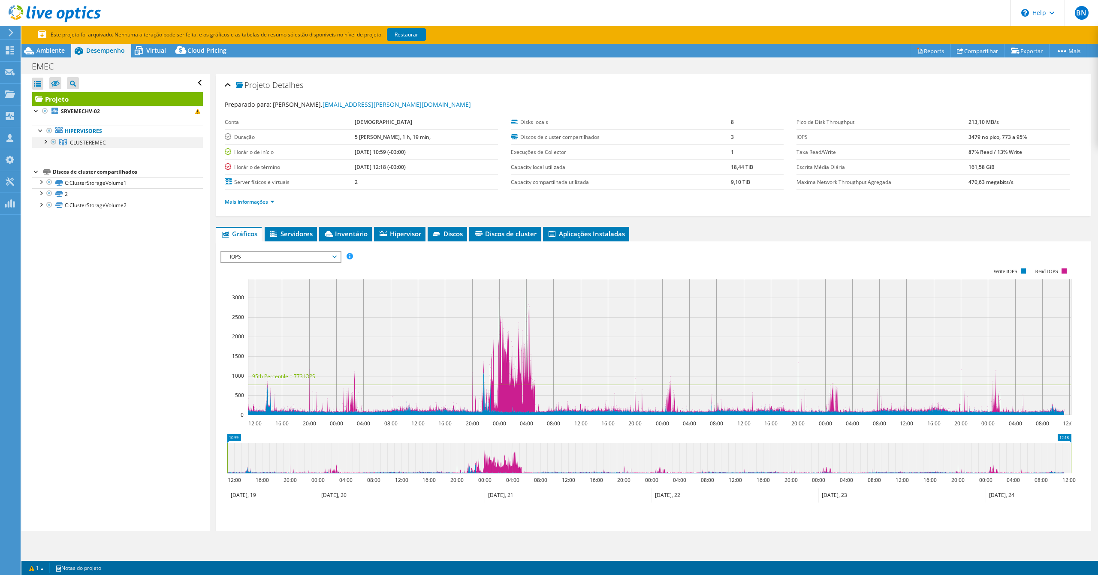
click at [45, 142] on div at bounding box center [45, 141] width 9 height 9
click at [5, 99] on div at bounding box center [10, 95] width 10 height 9
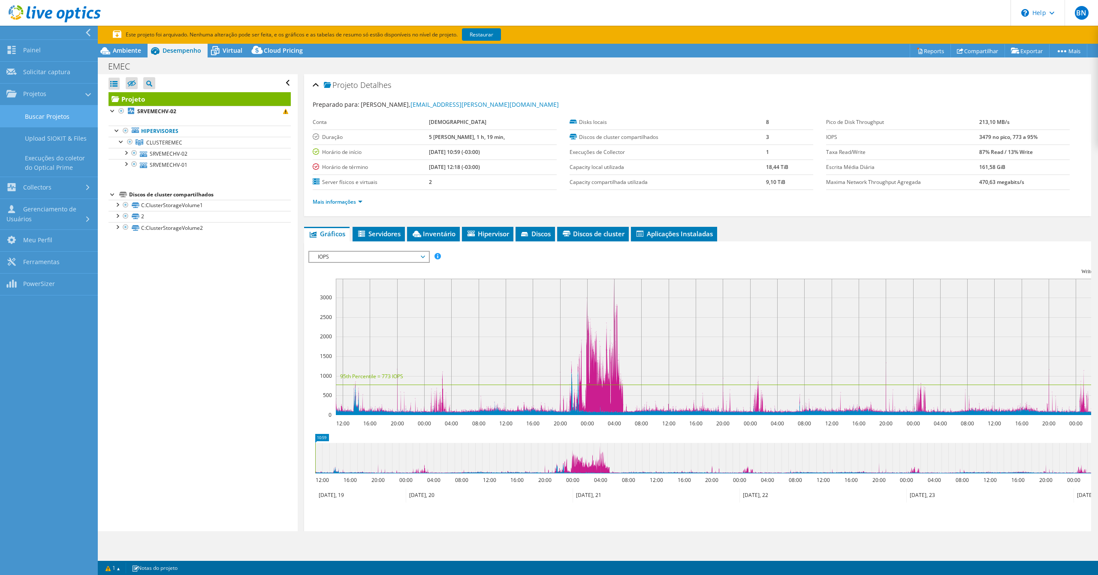
click at [43, 121] on link "Buscar Projetos" at bounding box center [49, 117] width 98 height 22
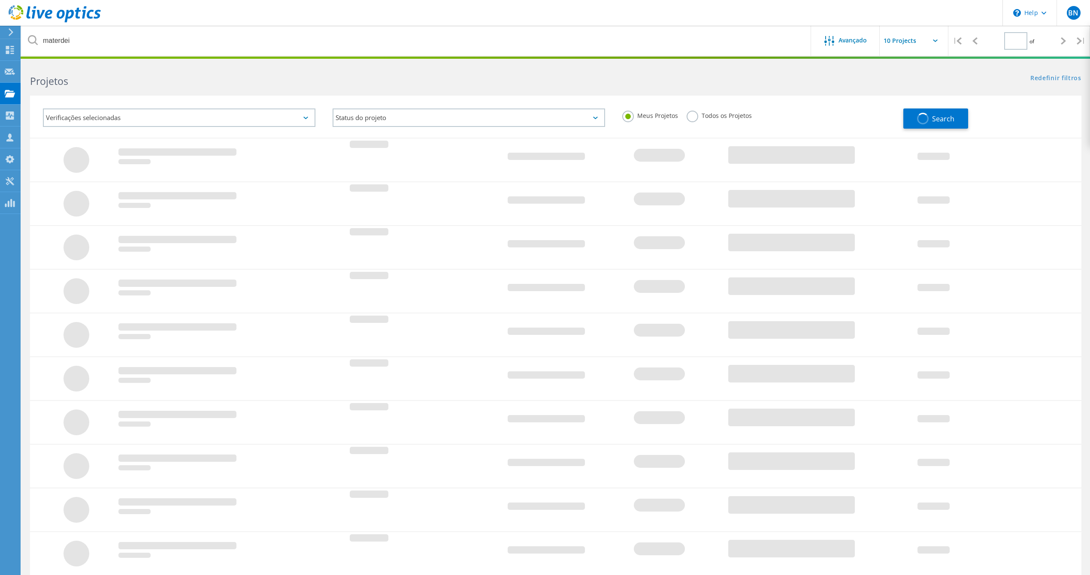
type input "1"
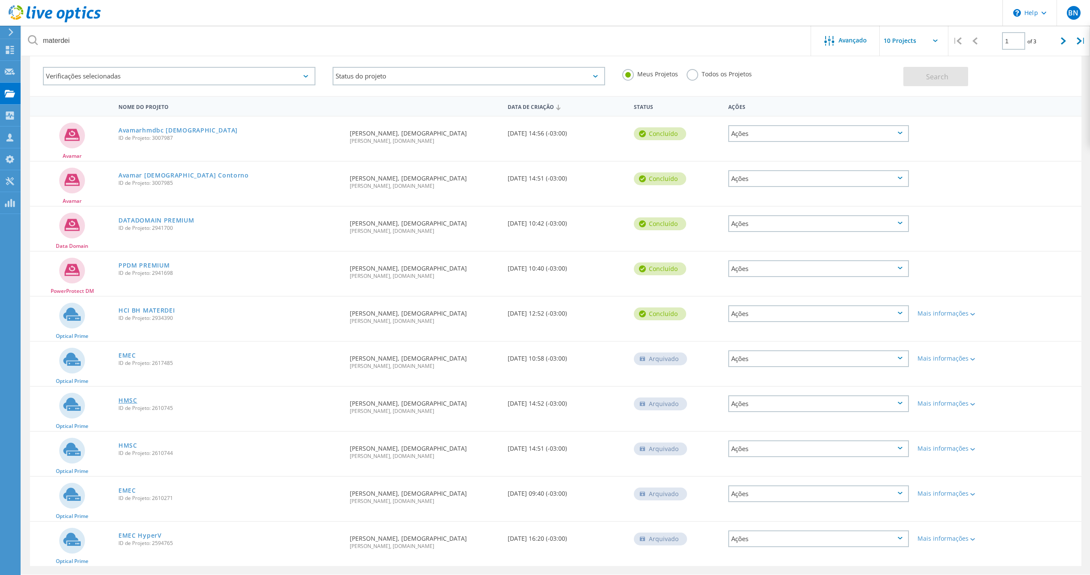
scroll to position [57, 0]
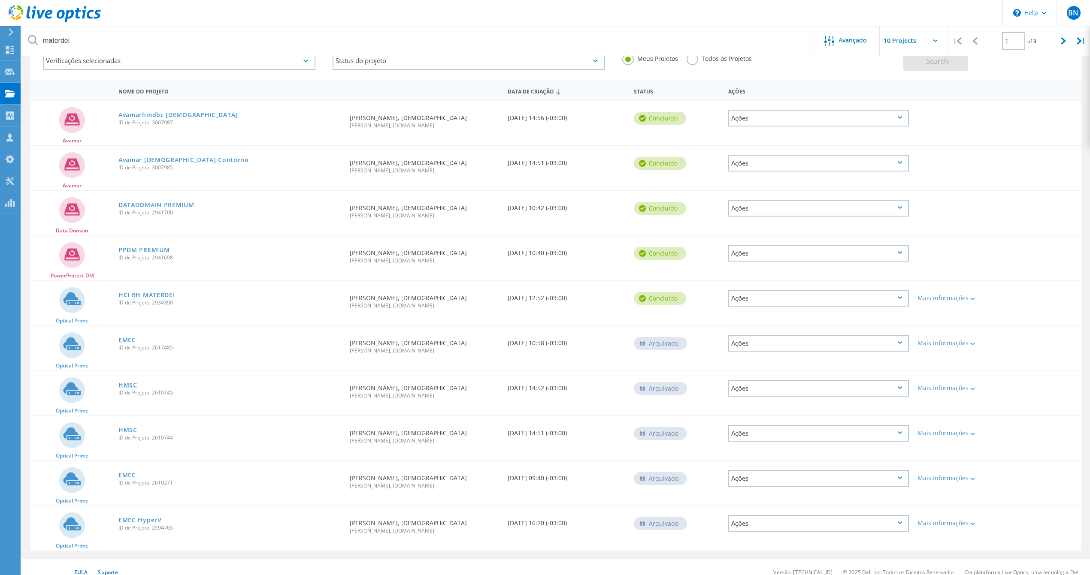
click at [124, 384] on link "HMSC" at bounding box center [127, 385] width 19 height 6
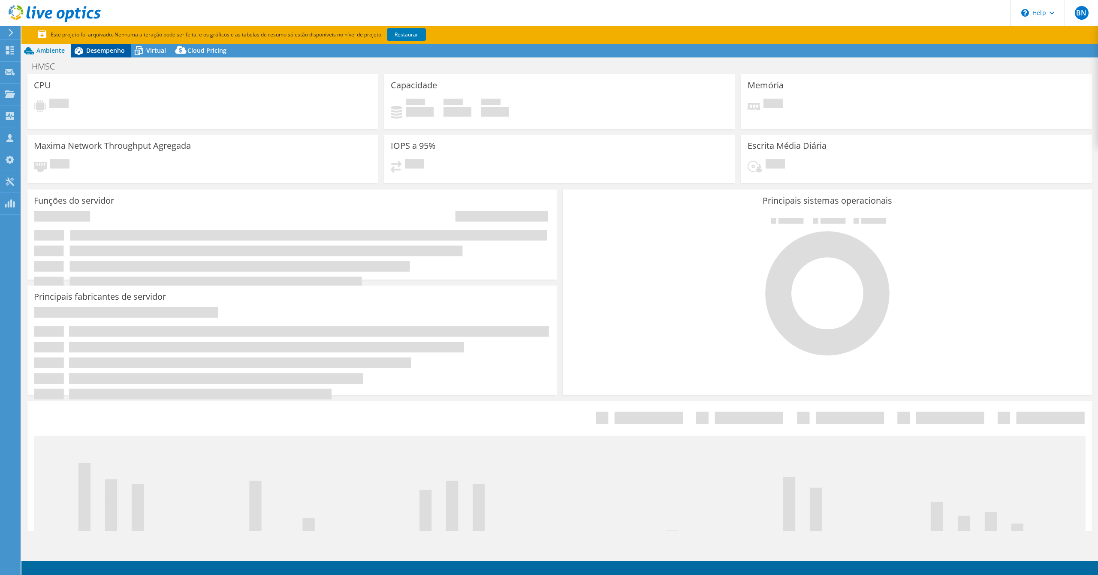
select select "USEast"
click at [105, 45] on div "Desempenho" at bounding box center [101, 51] width 60 height 14
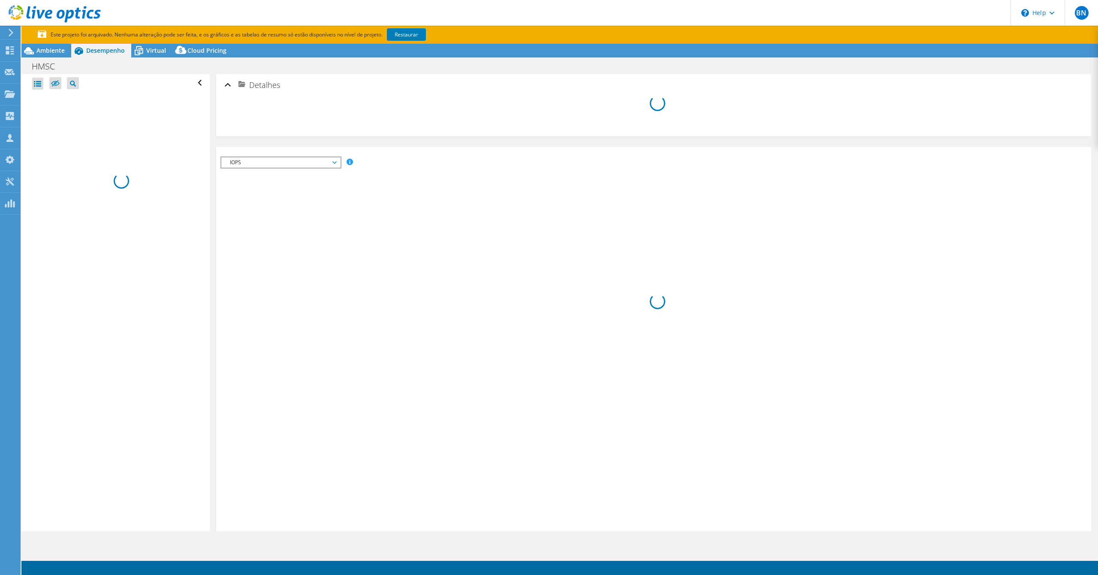
select select "USEast"
select select "USD"
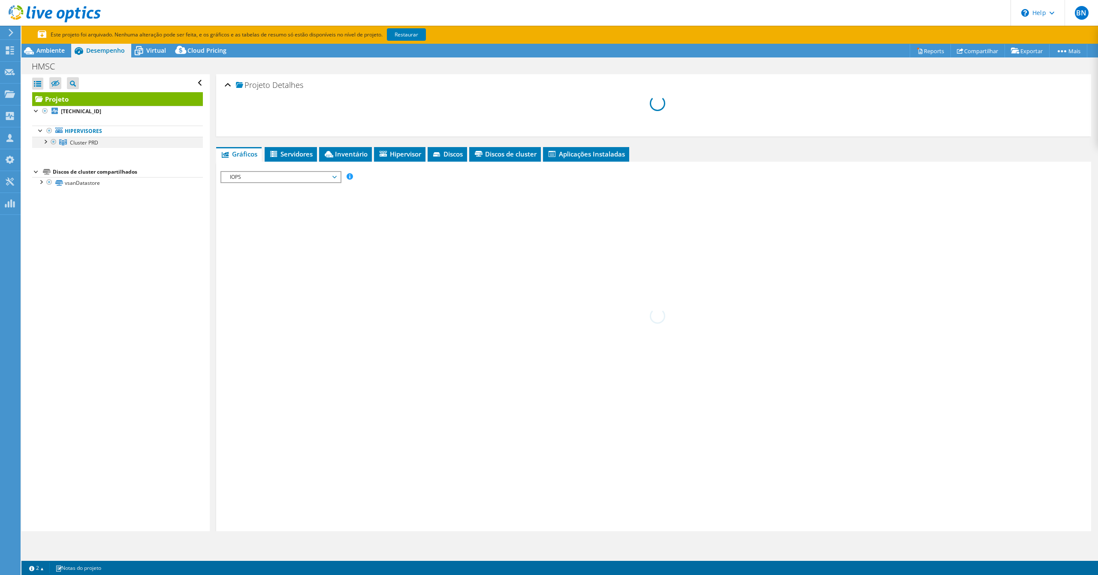
click at [45, 143] on div at bounding box center [45, 141] width 9 height 9
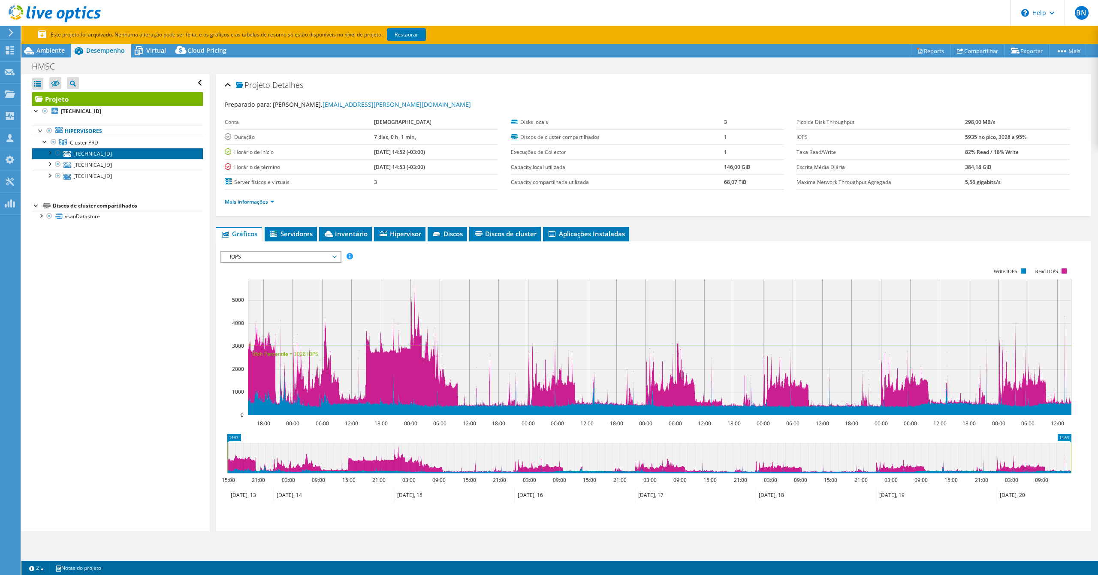
click at [90, 157] on link "172.16.2.32" at bounding box center [117, 153] width 171 height 11
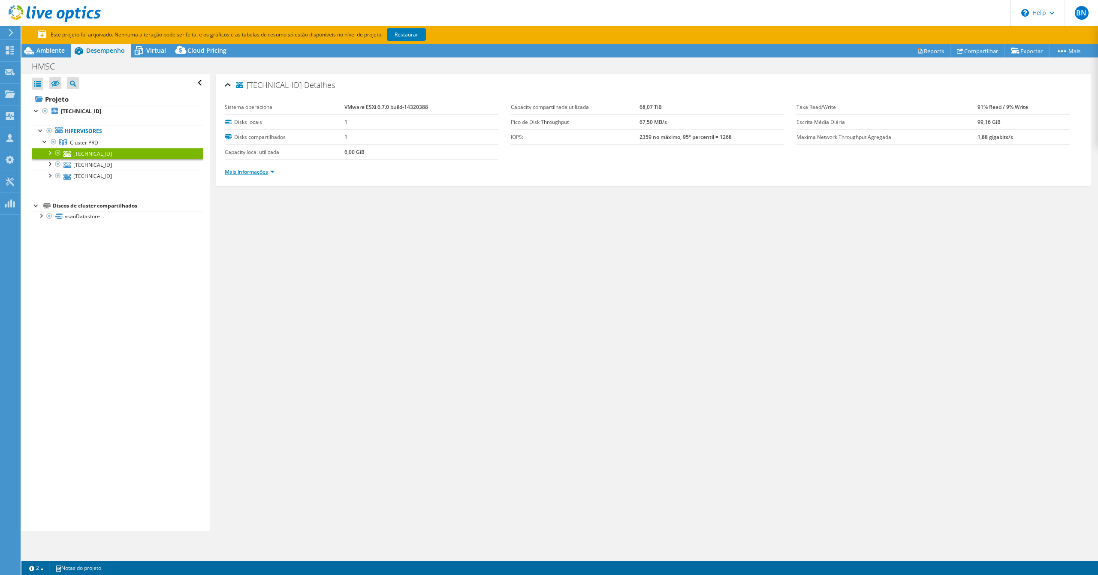
click at [268, 171] on link "Mais informações" at bounding box center [250, 171] width 50 height 7
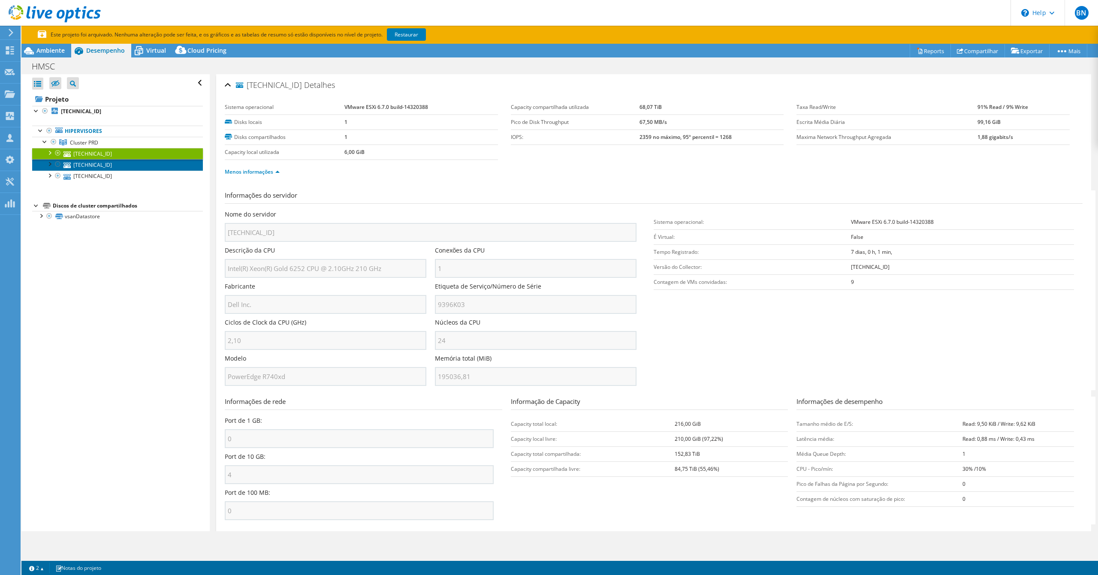
click at [94, 167] on link "172.16.2.33" at bounding box center [117, 164] width 171 height 11
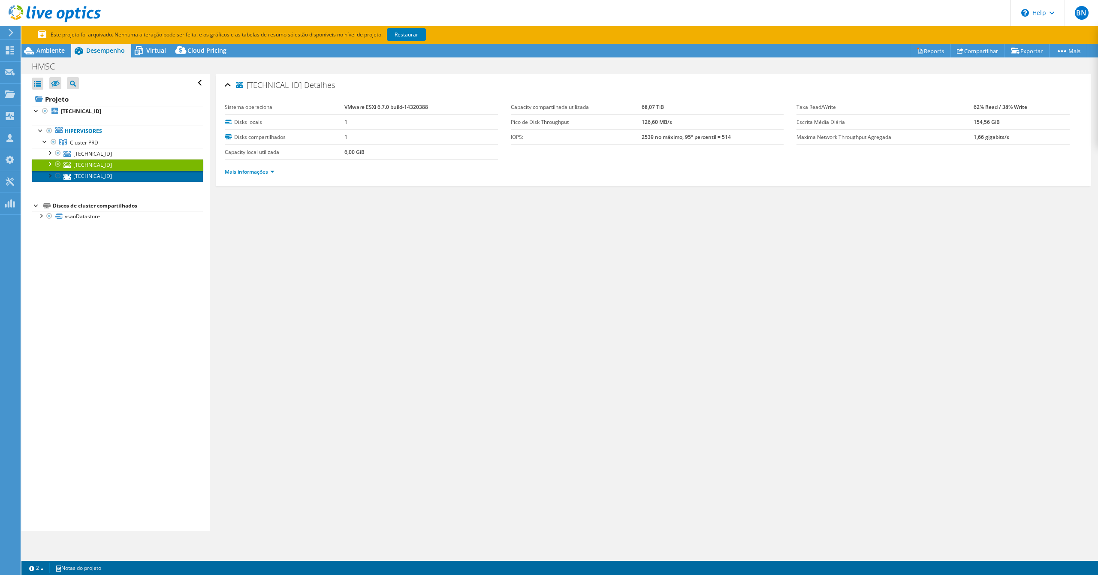
click at [90, 177] on link "172.16.2.31" at bounding box center [117, 176] width 171 height 11
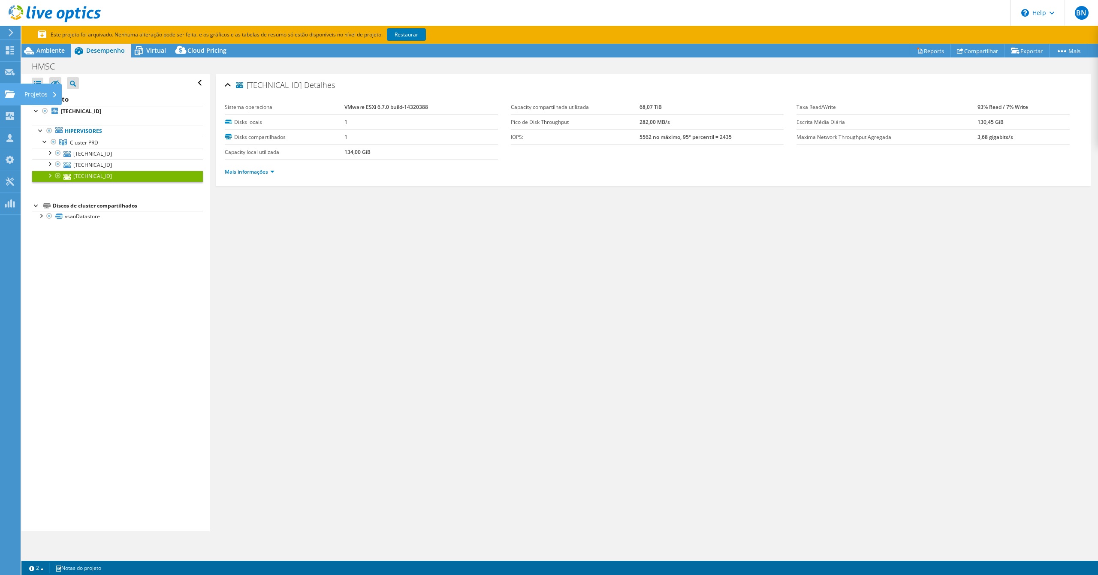
click at [8, 96] on use at bounding box center [10, 93] width 10 height 7
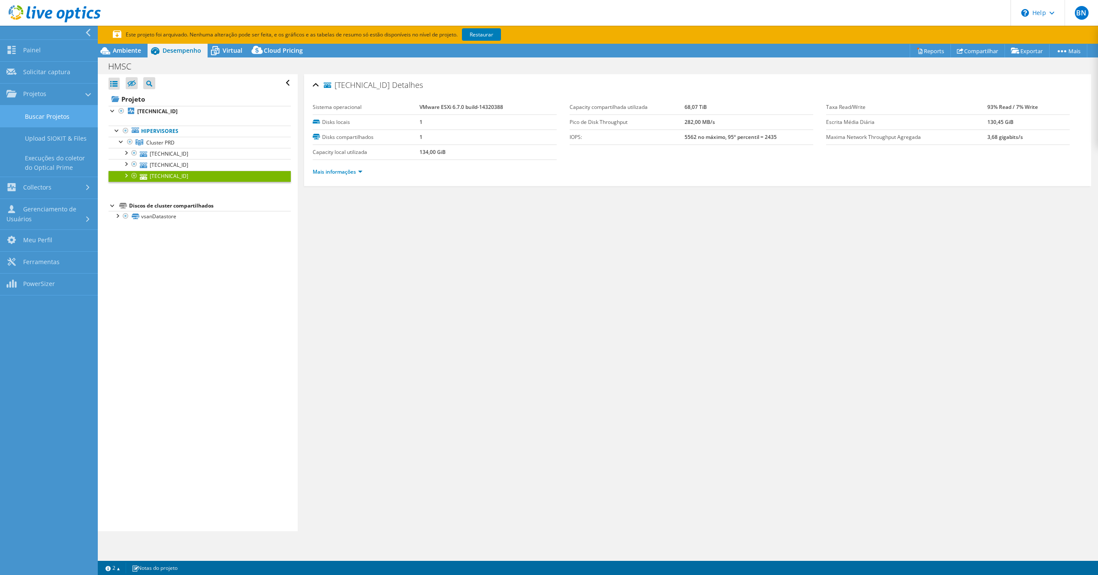
click at [39, 115] on link "Buscar Projetos" at bounding box center [49, 117] width 98 height 22
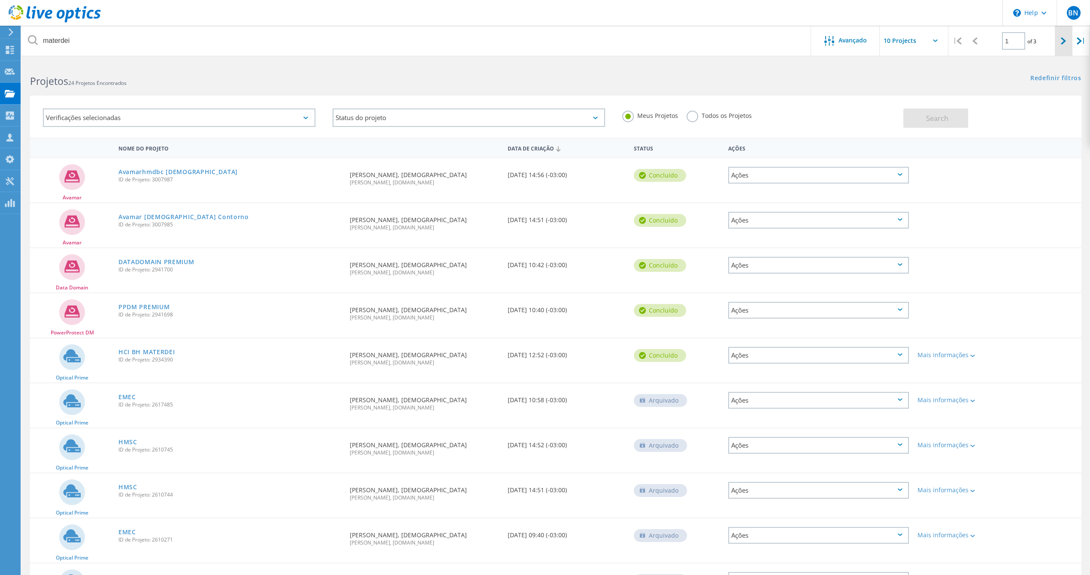
click at [1064, 47] on div at bounding box center [1064, 41] width 18 height 30
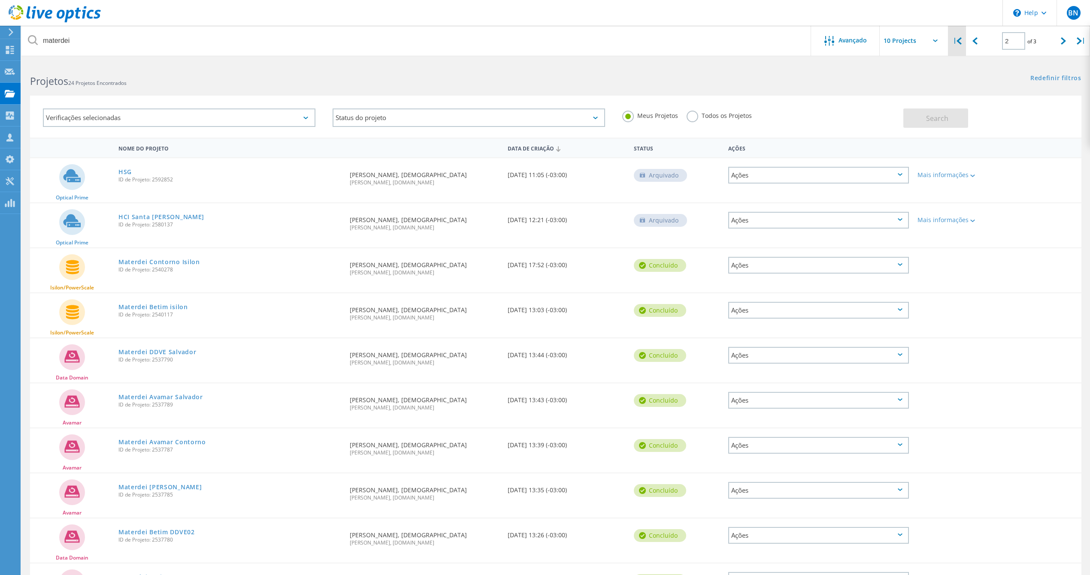
click at [958, 44] on icon at bounding box center [958, 40] width 5 height 7
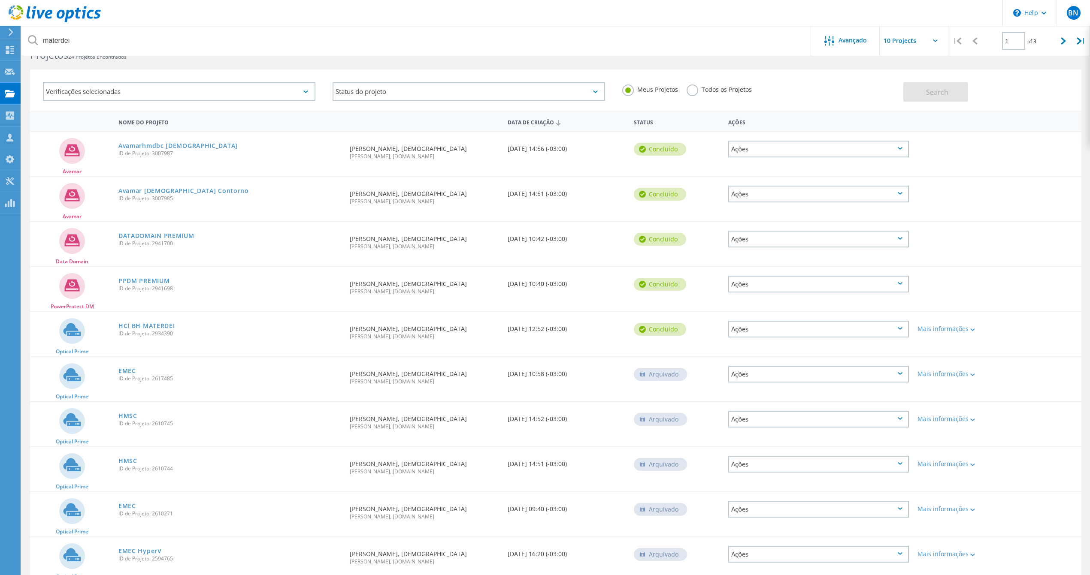
scroll to position [63, 0]
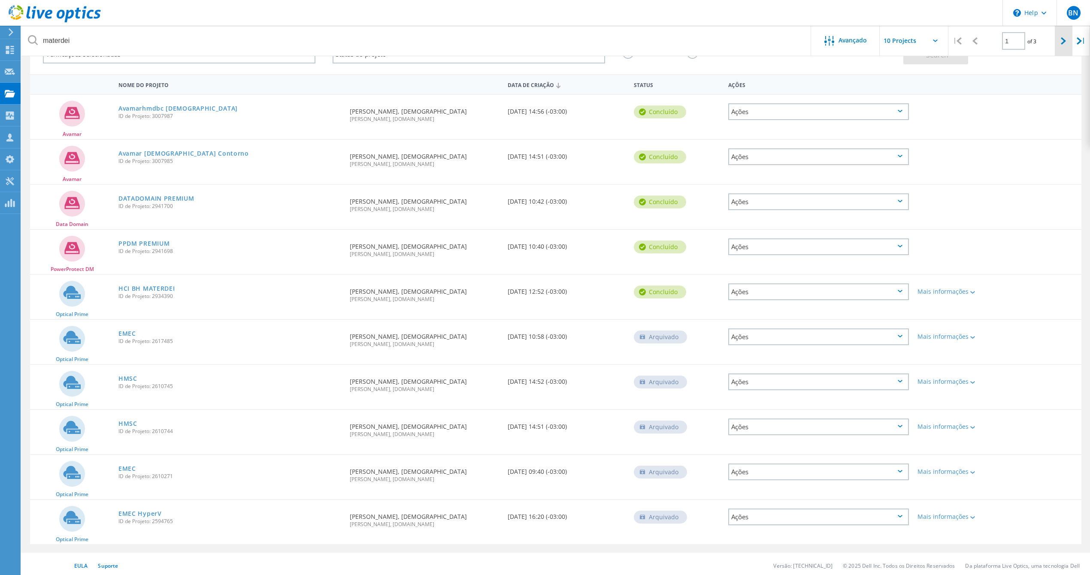
click at [1063, 44] on icon at bounding box center [1063, 40] width 5 height 7
type input "2"
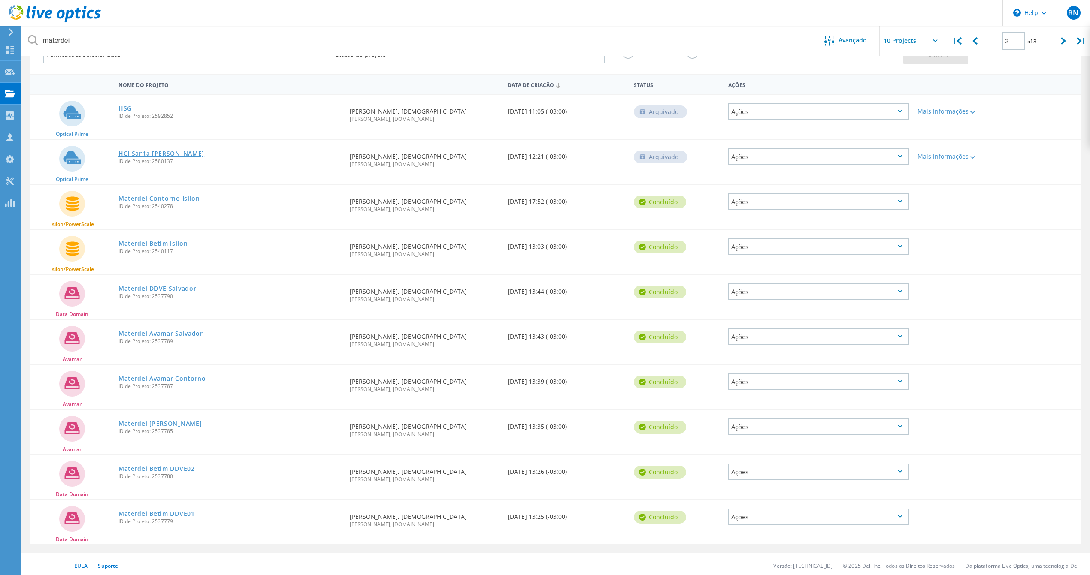
click at [146, 151] on link "HCI Santa [PERSON_NAME]" at bounding box center [161, 154] width 86 height 6
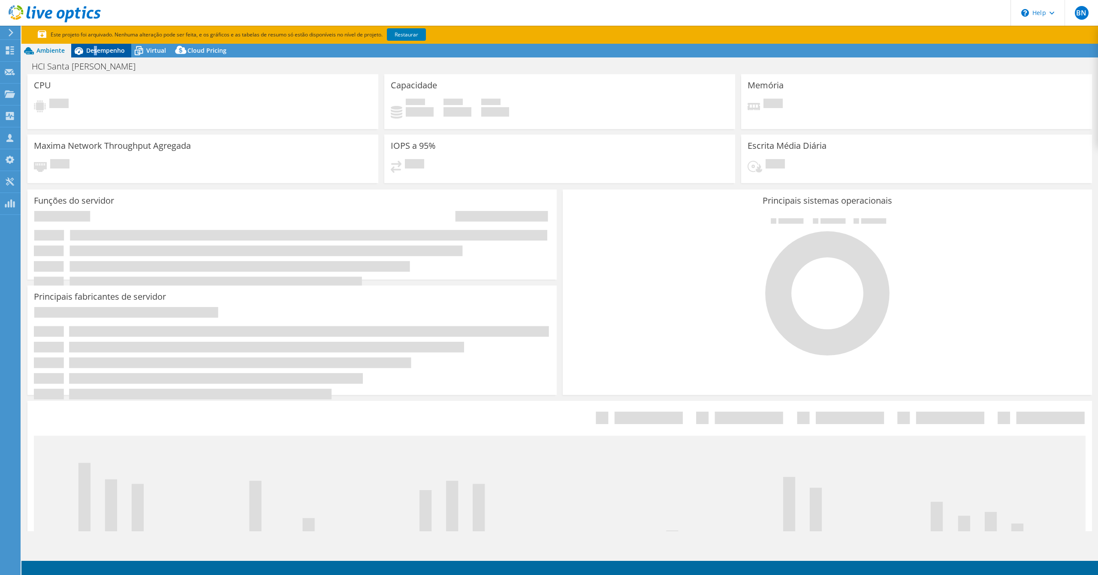
click at [95, 50] on span "Desempenho" at bounding box center [105, 50] width 39 height 8
select select "USD"
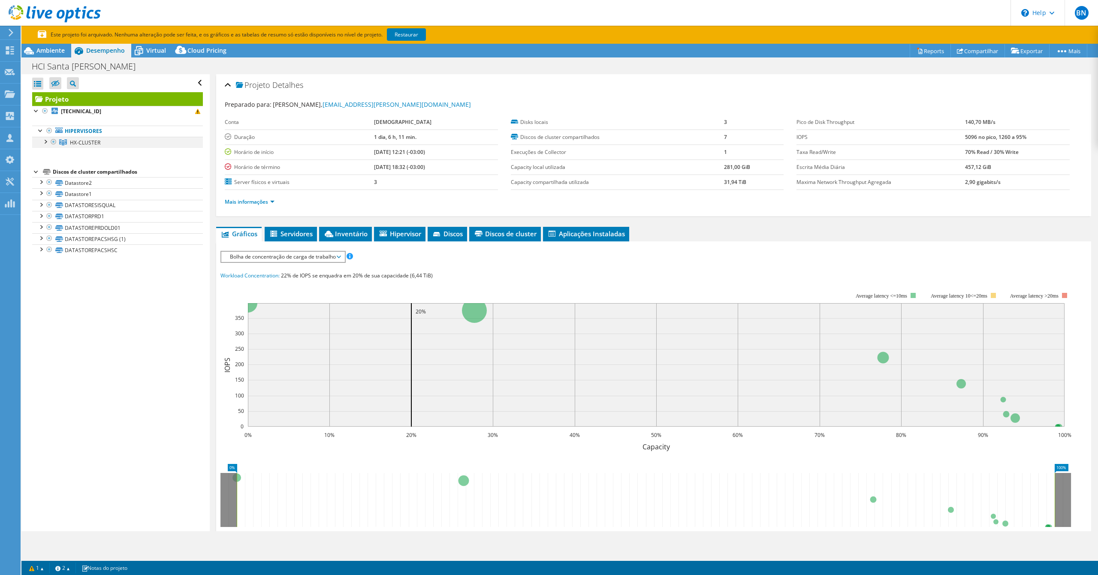
click at [45, 143] on div at bounding box center [45, 141] width 9 height 9
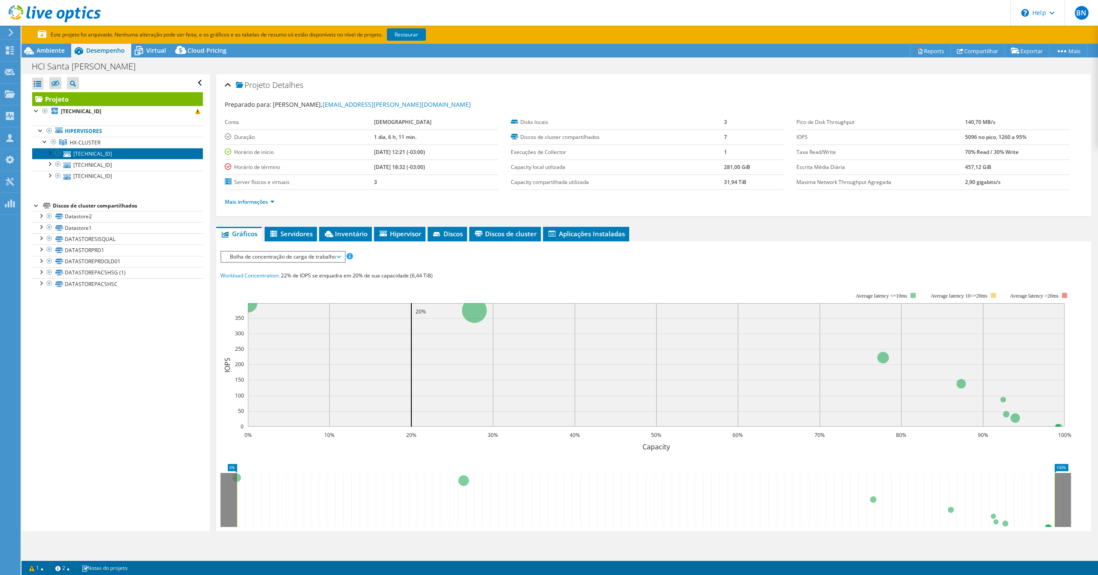
click at [105, 158] on link "[TECHNICAL_ID]" at bounding box center [117, 153] width 171 height 11
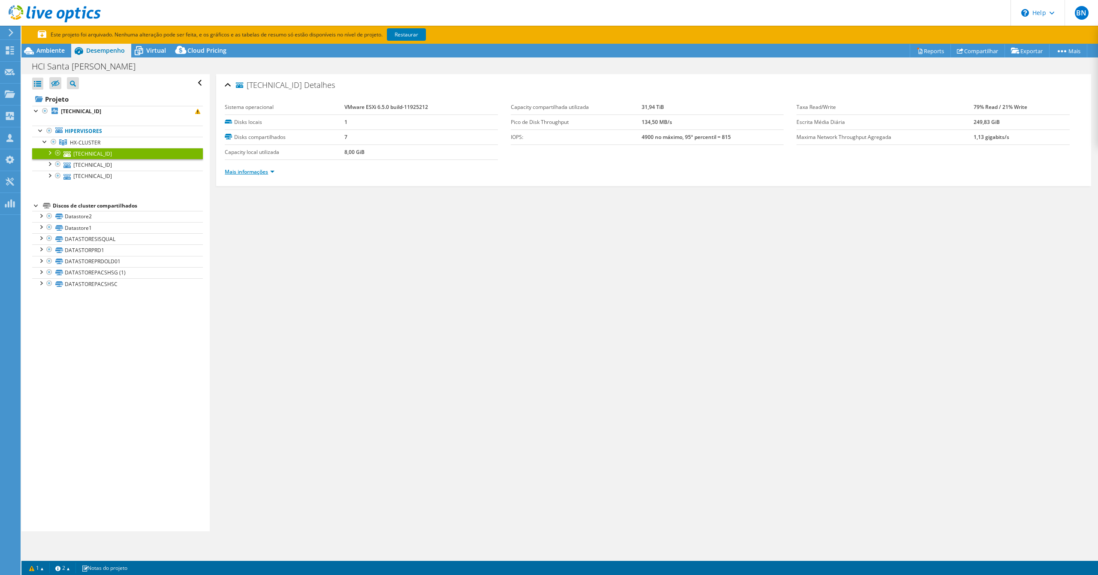
click at [267, 169] on link "Mais informações" at bounding box center [250, 171] width 50 height 7
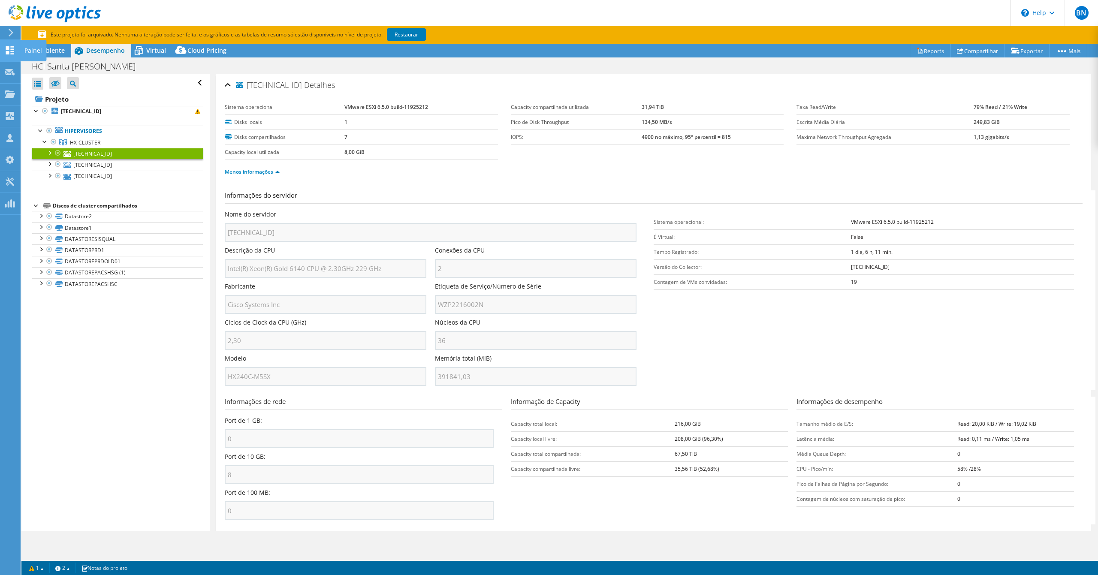
click at [6, 47] on icon at bounding box center [10, 50] width 10 height 8
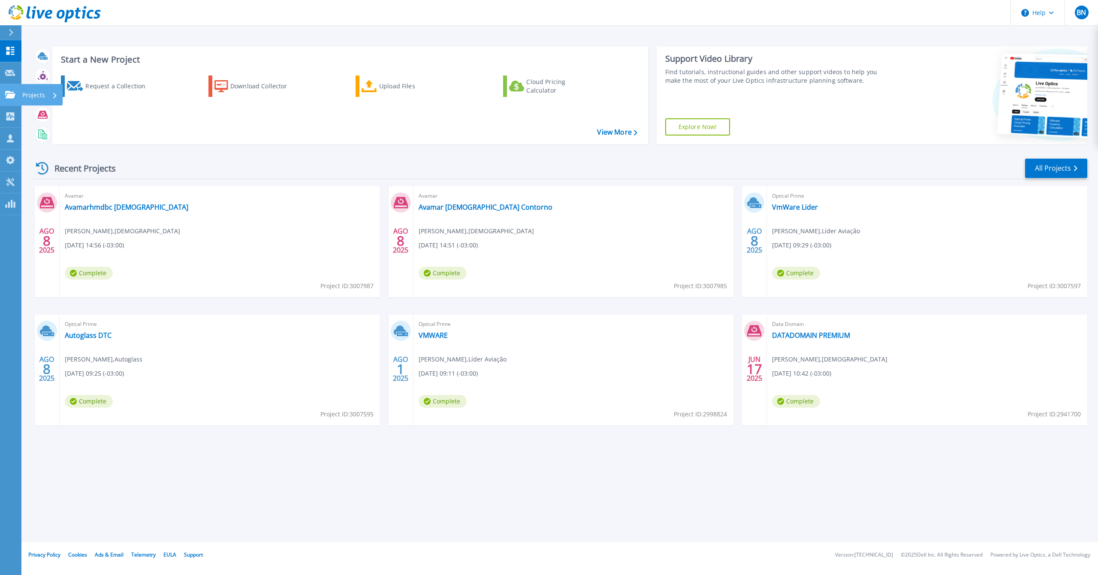
click at [9, 97] on icon at bounding box center [10, 94] width 10 height 7
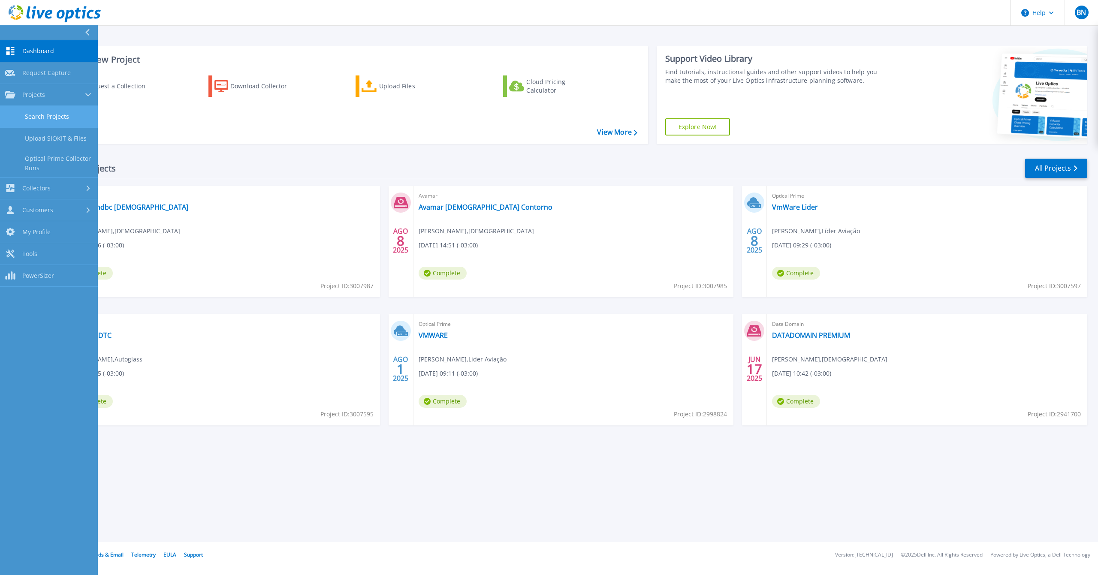
click at [33, 112] on link "Search Projects" at bounding box center [49, 117] width 98 height 22
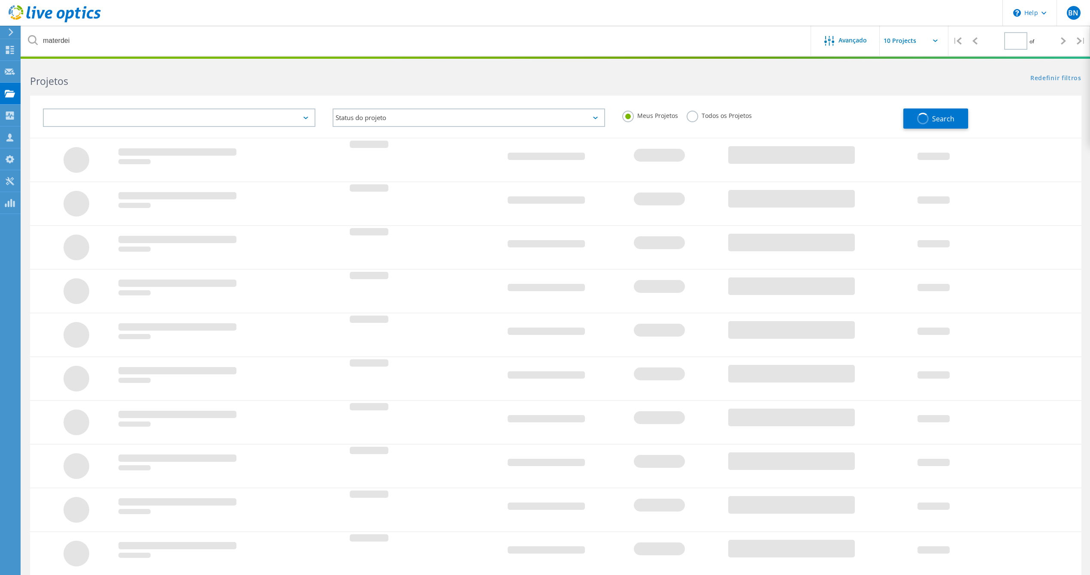
type input "2"
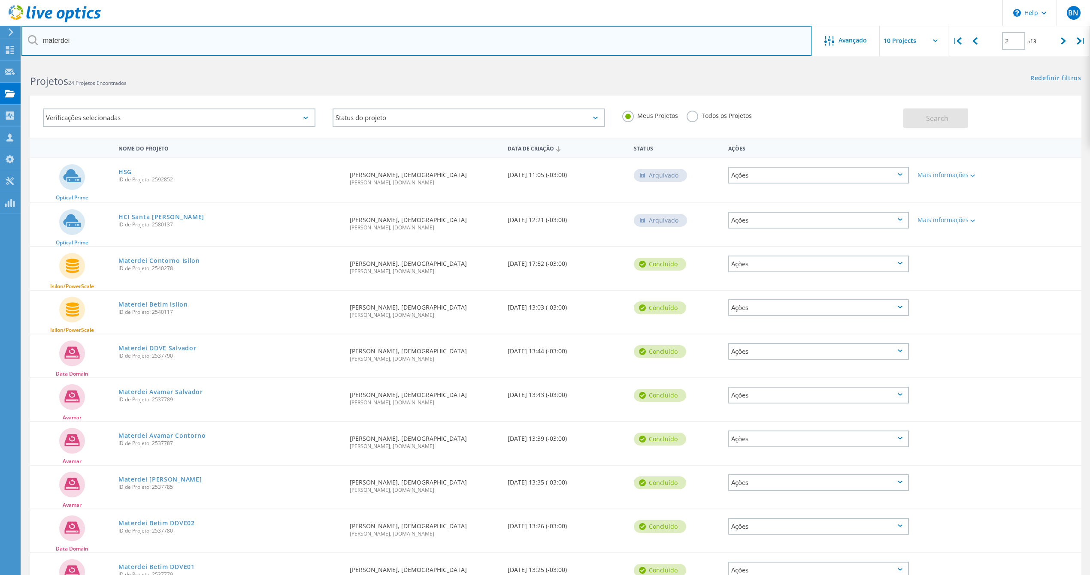
click at [141, 39] on input "materdei" at bounding box center [416, 41] width 790 height 30
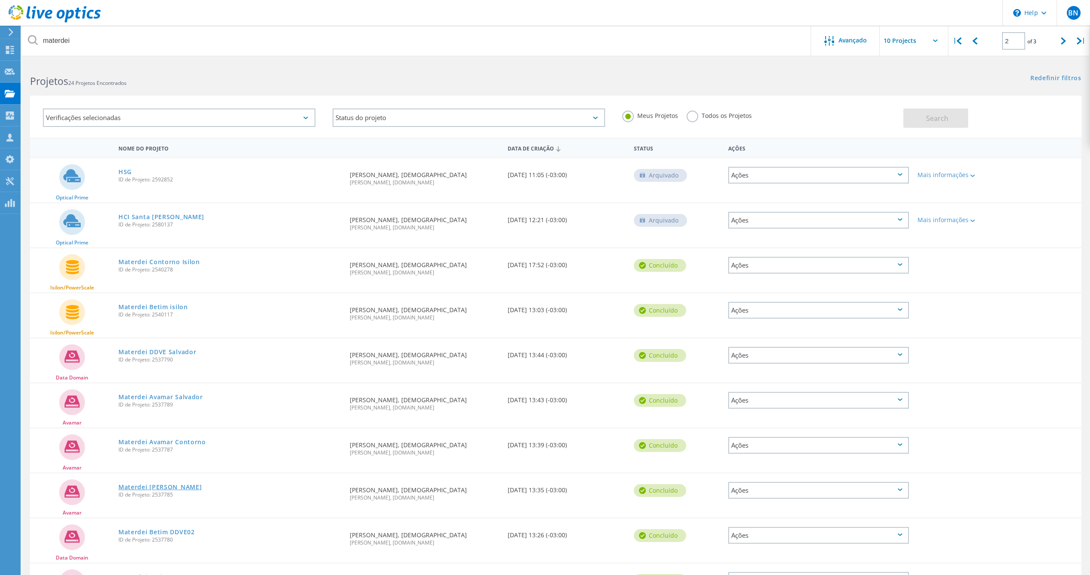
click at [169, 484] on link "Materdei [PERSON_NAME]" at bounding box center [159, 487] width 83 height 6
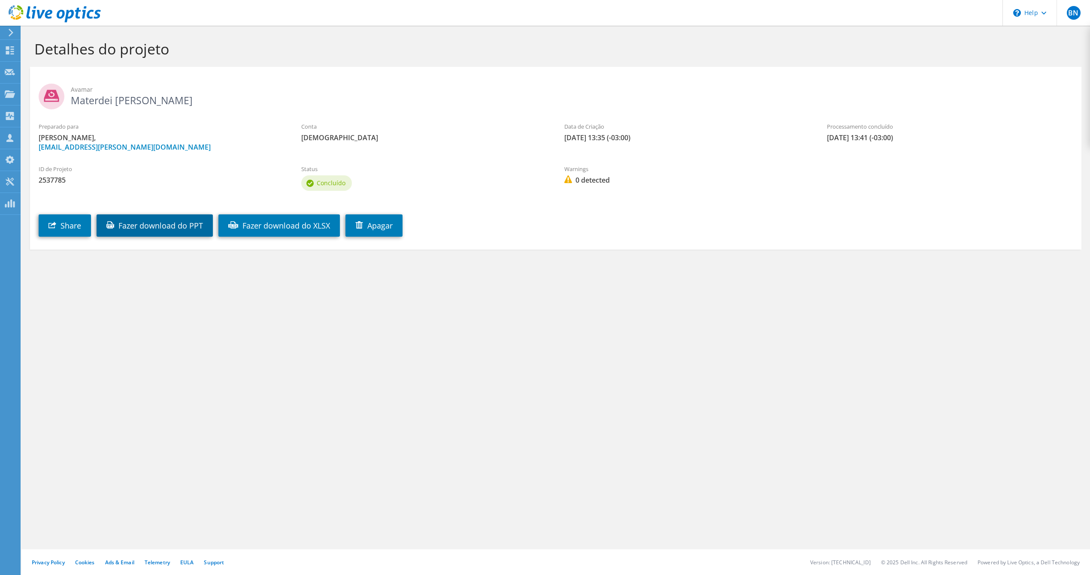
click at [166, 222] on link "Fazer download do PPT" at bounding box center [155, 226] width 116 height 22
click at [7, 95] on use at bounding box center [10, 93] width 10 height 7
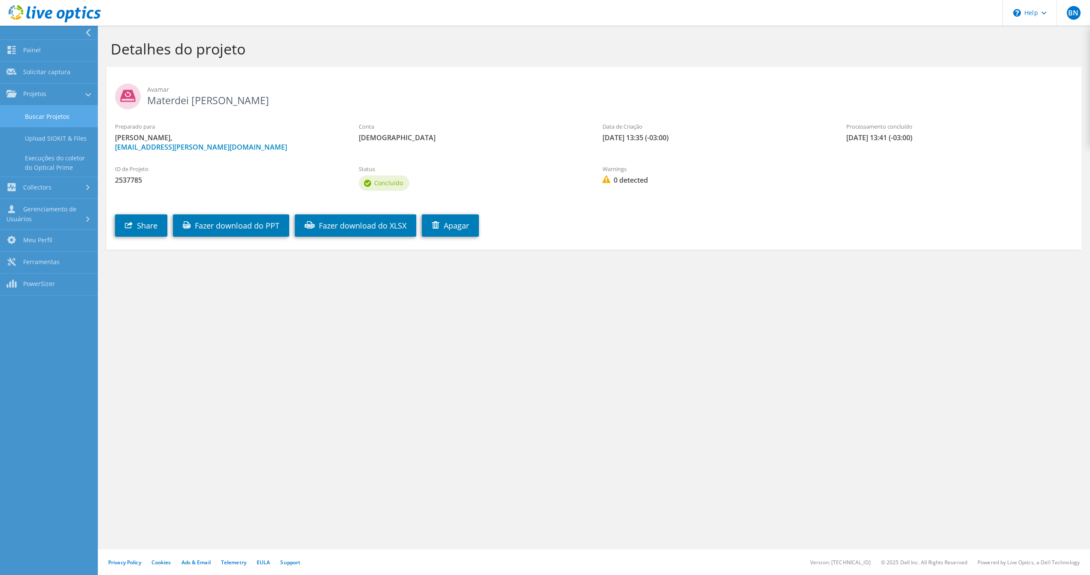
click at [37, 113] on link "Buscar Projetos" at bounding box center [49, 117] width 98 height 22
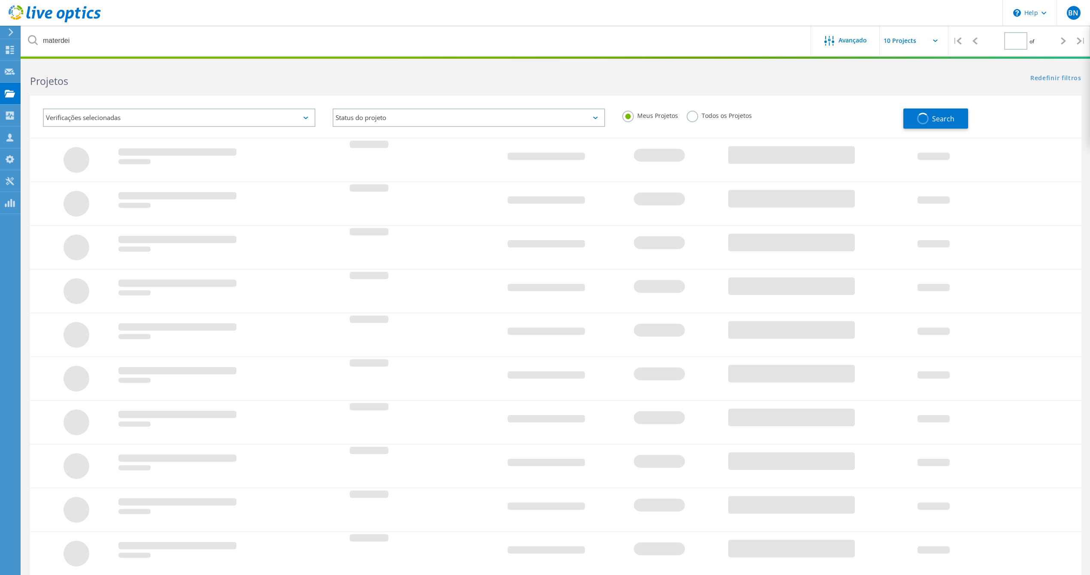
type input "2"
